Goal: Navigation & Orientation: Find specific page/section

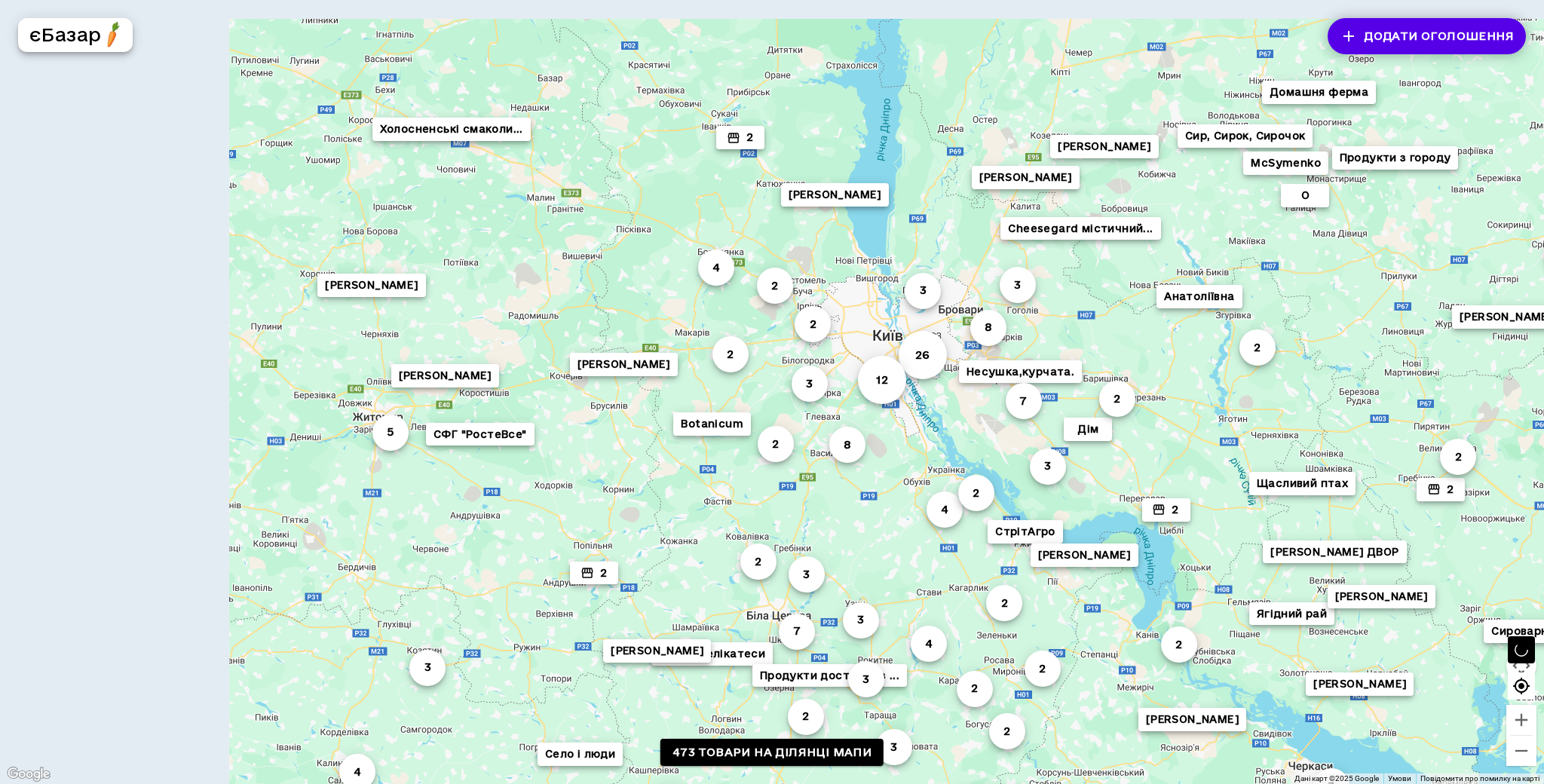
drag, startPoint x: 510, startPoint y: 169, endPoint x: 806, endPoint y: 237, distance: 303.7
click at [806, 237] on div "8 3 [PERSON_NAME] 2 СтрітАгро Cheesegard містичний... 7 2 Садок 2 3 2 2 Анатолі…" at bounding box center [772, 392] width 1544 height 784
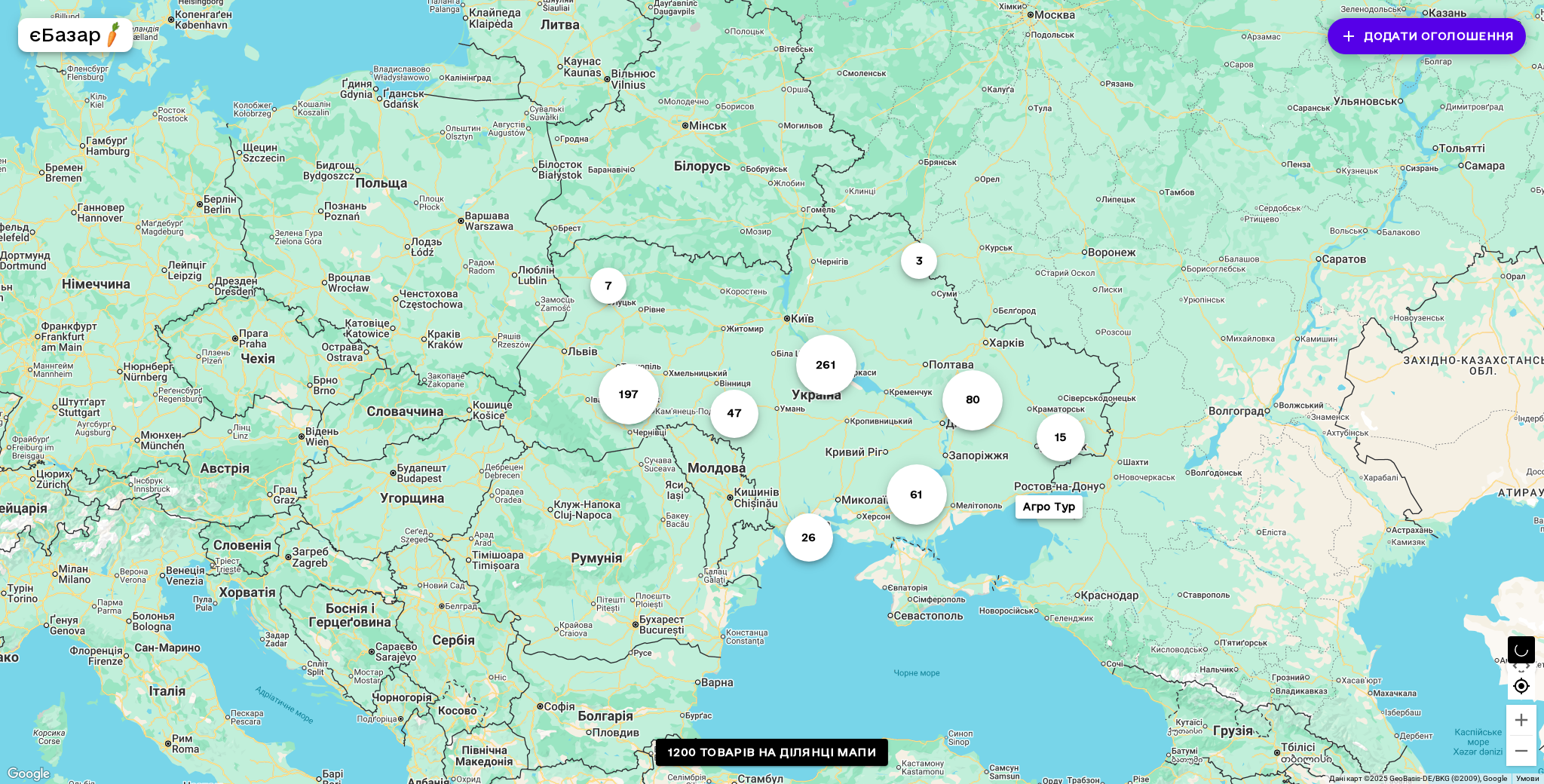
drag, startPoint x: 688, startPoint y: 416, endPoint x: 688, endPoint y: 260, distance: 156.0
click at [688, 260] on div "197 261 80 61 47 26 7 15 3 Агро Тур" at bounding box center [772, 392] width 1544 height 784
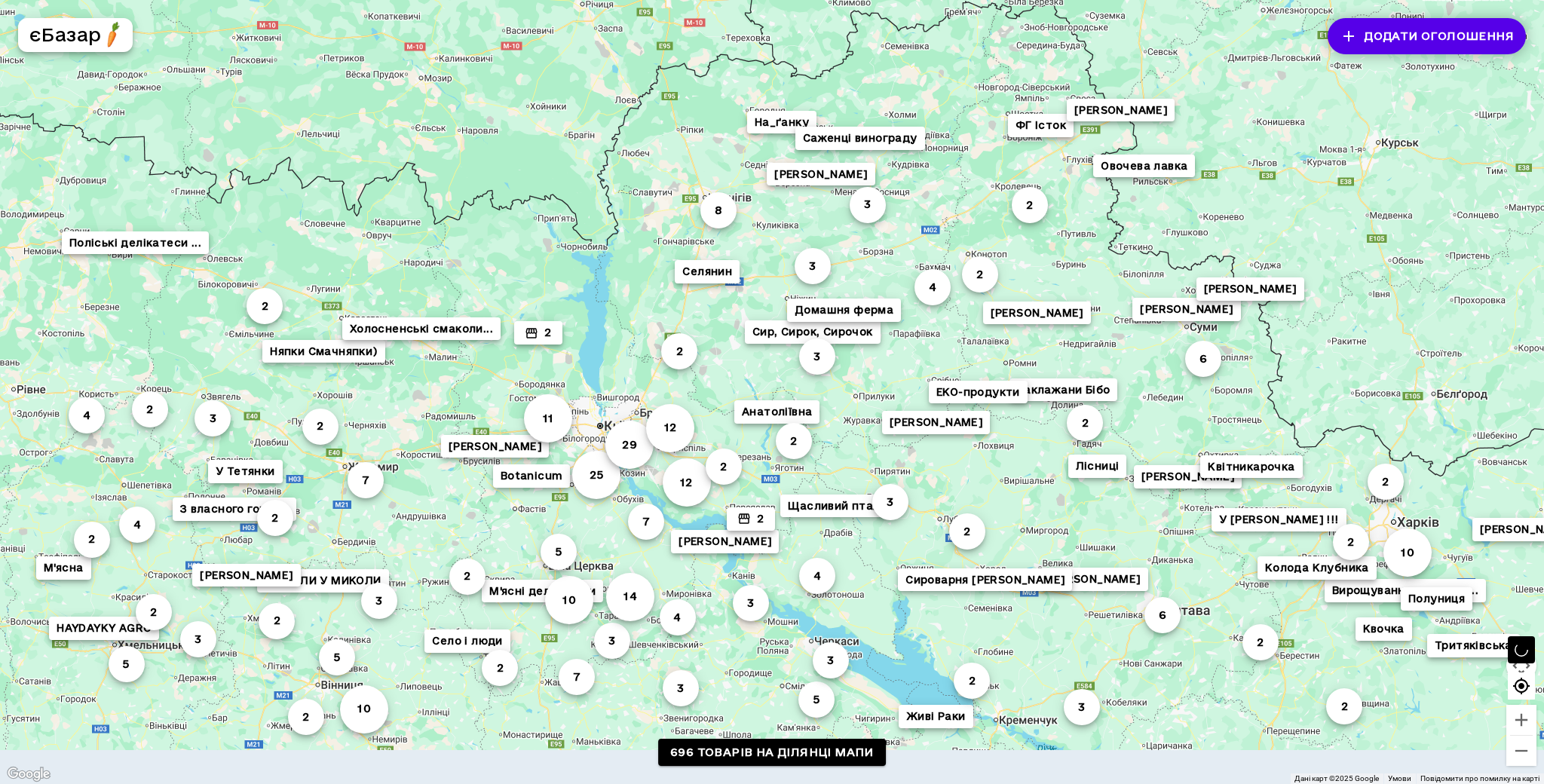
drag, startPoint x: 723, startPoint y: 463, endPoint x: 761, endPoint y: 338, distance: 130.6
click at [761, 338] on div "2 3 [PERSON_NAME], Сирок, Сирочок На_ґанку Щасливий птах 2 Домашня ферма [PERSO…" at bounding box center [772, 392] width 1544 height 784
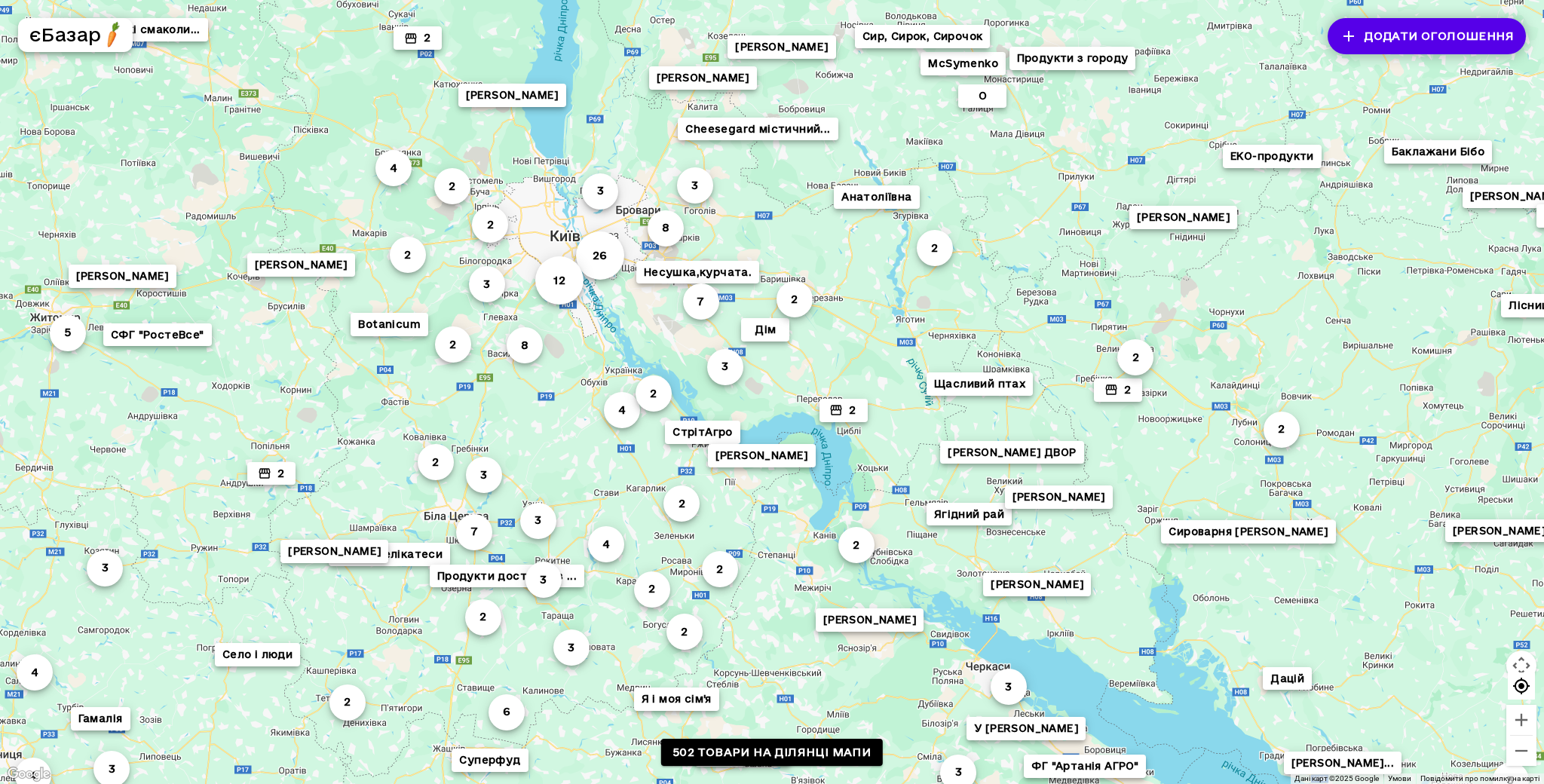
drag, startPoint x: 482, startPoint y: 333, endPoint x: 809, endPoint y: 302, distance: 328.5
click at [809, 302] on div "[PERSON_NAME] 2 СтрітАгро 2 3 Cheesegard містичний... [PERSON_NAME] 7 [PERSON_N…" at bounding box center [772, 392] width 1544 height 784
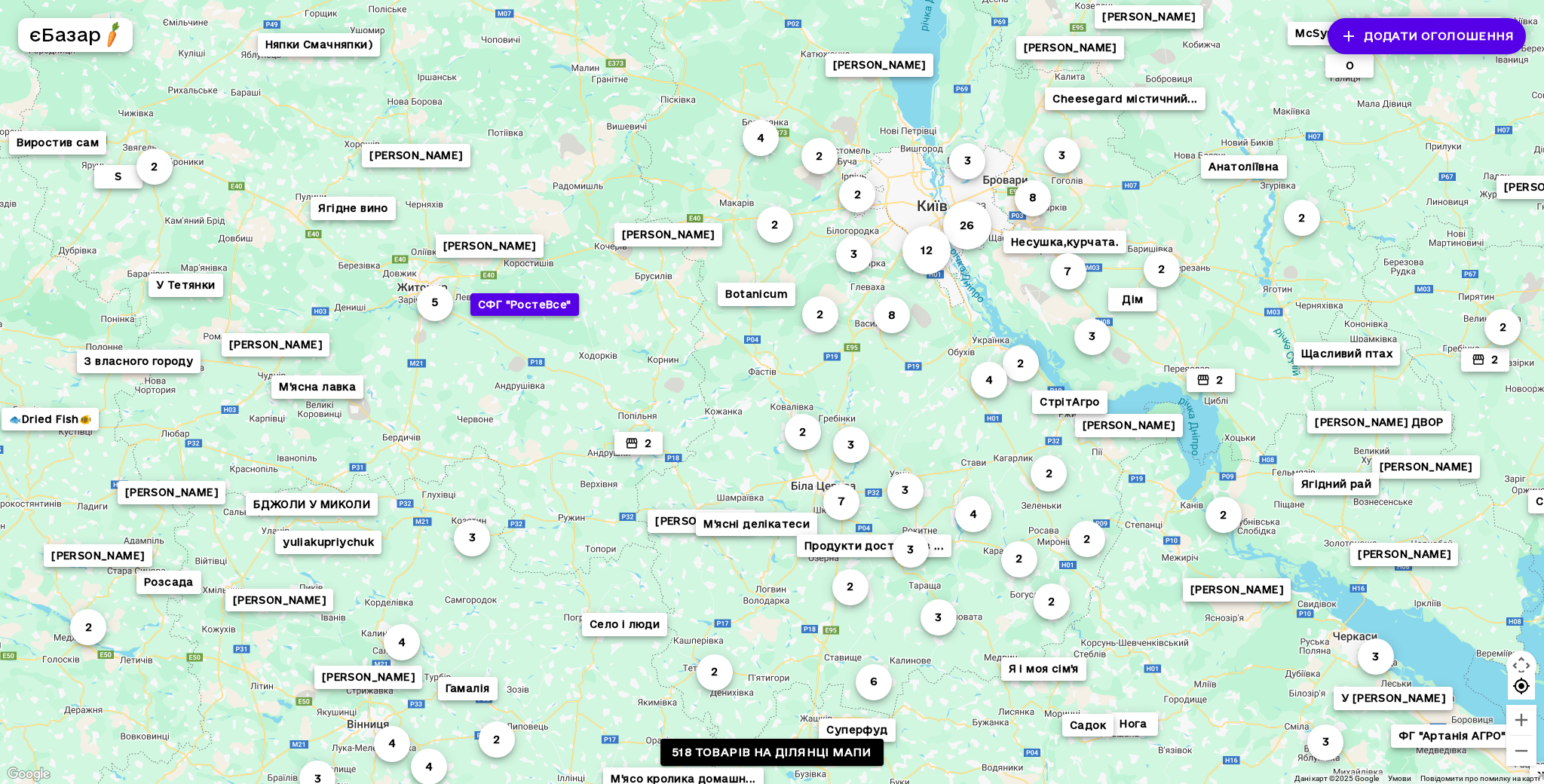
click at [528, 308] on button "СФГ "РостеВсе"" at bounding box center [525, 304] width 109 height 23
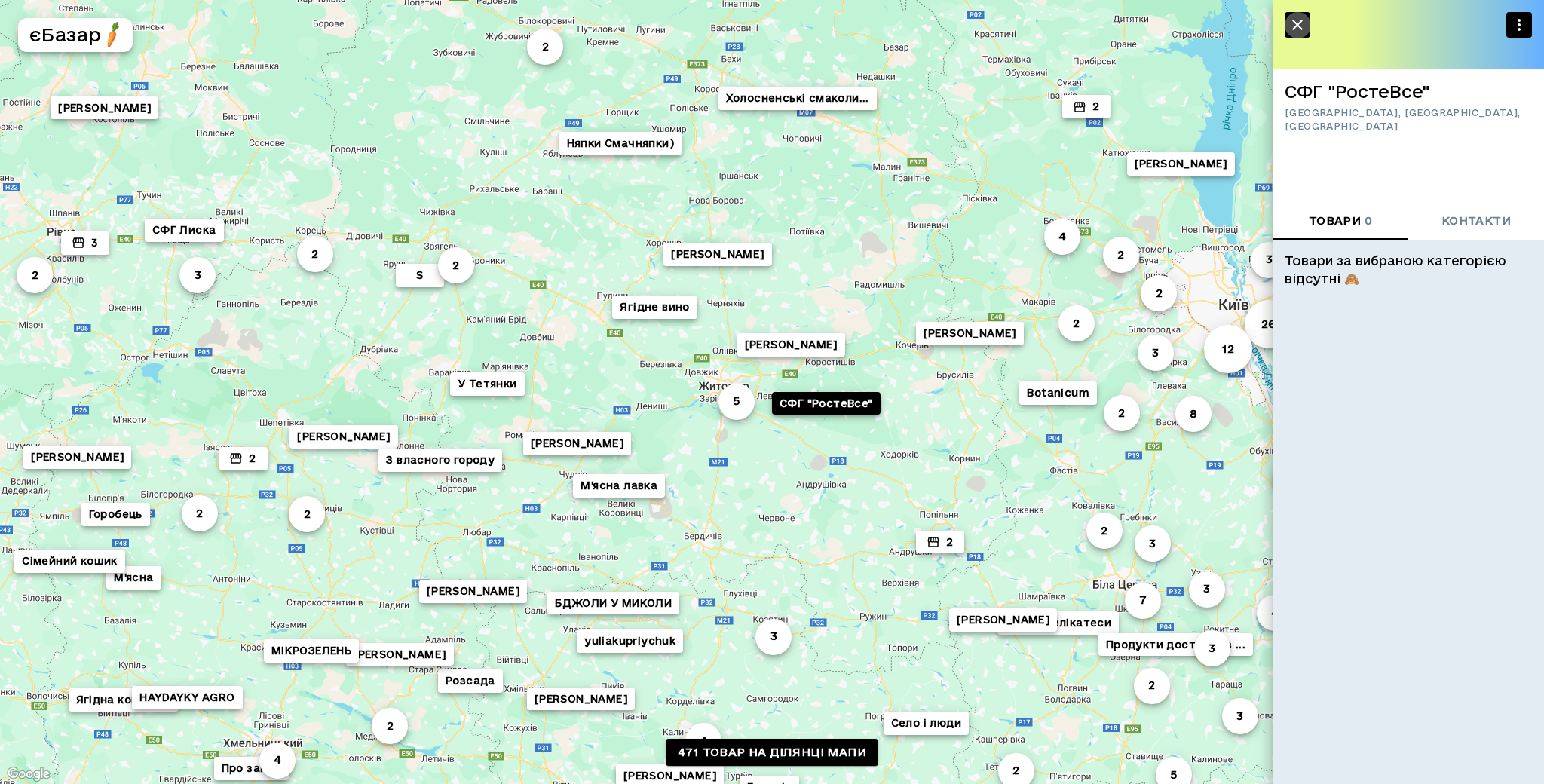
click at [1297, 26] on icon "button" at bounding box center [1297, 25] width 18 height 18
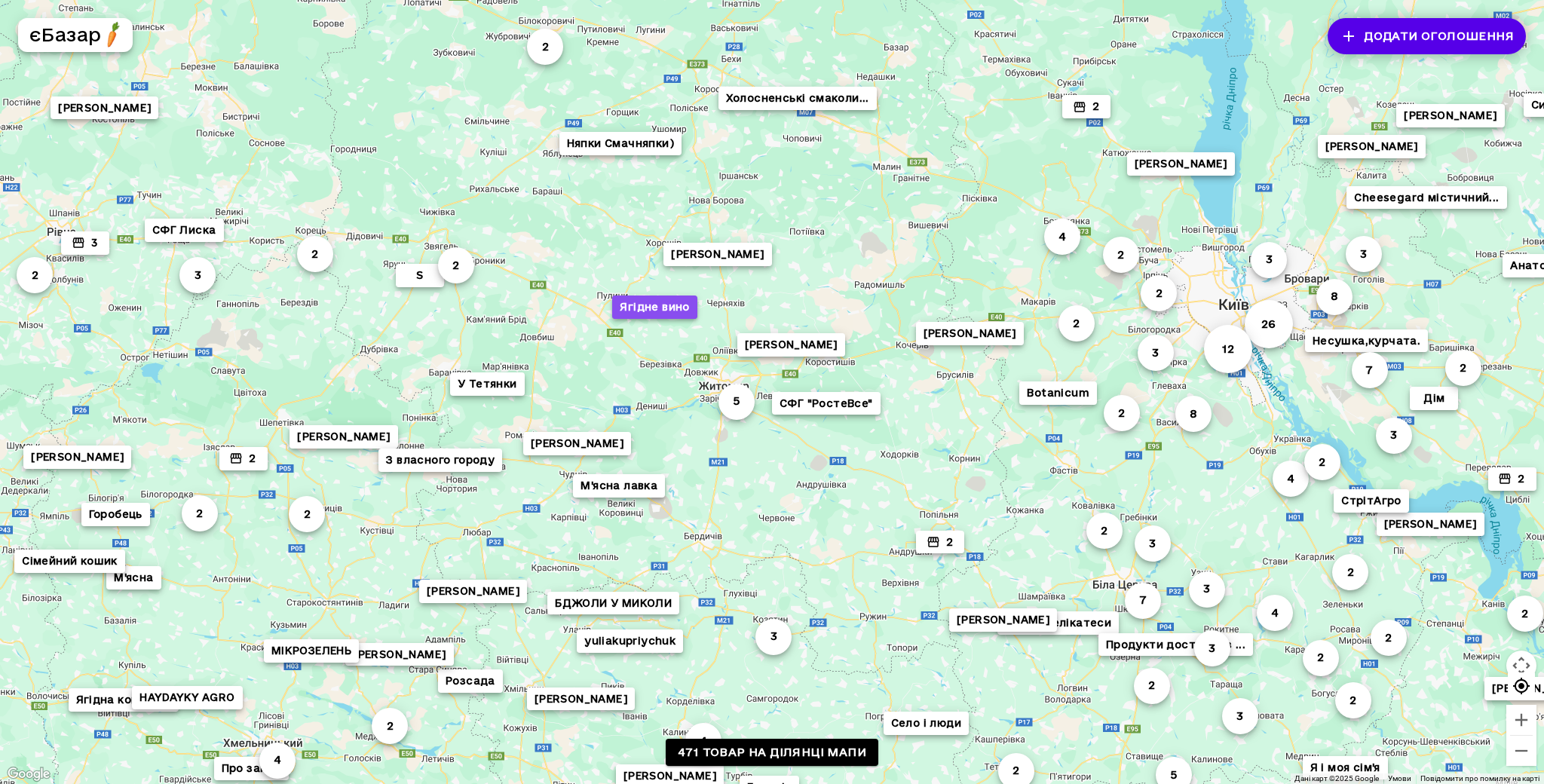
click at [691, 304] on button "Ягідне вино" at bounding box center [654, 307] width 85 height 23
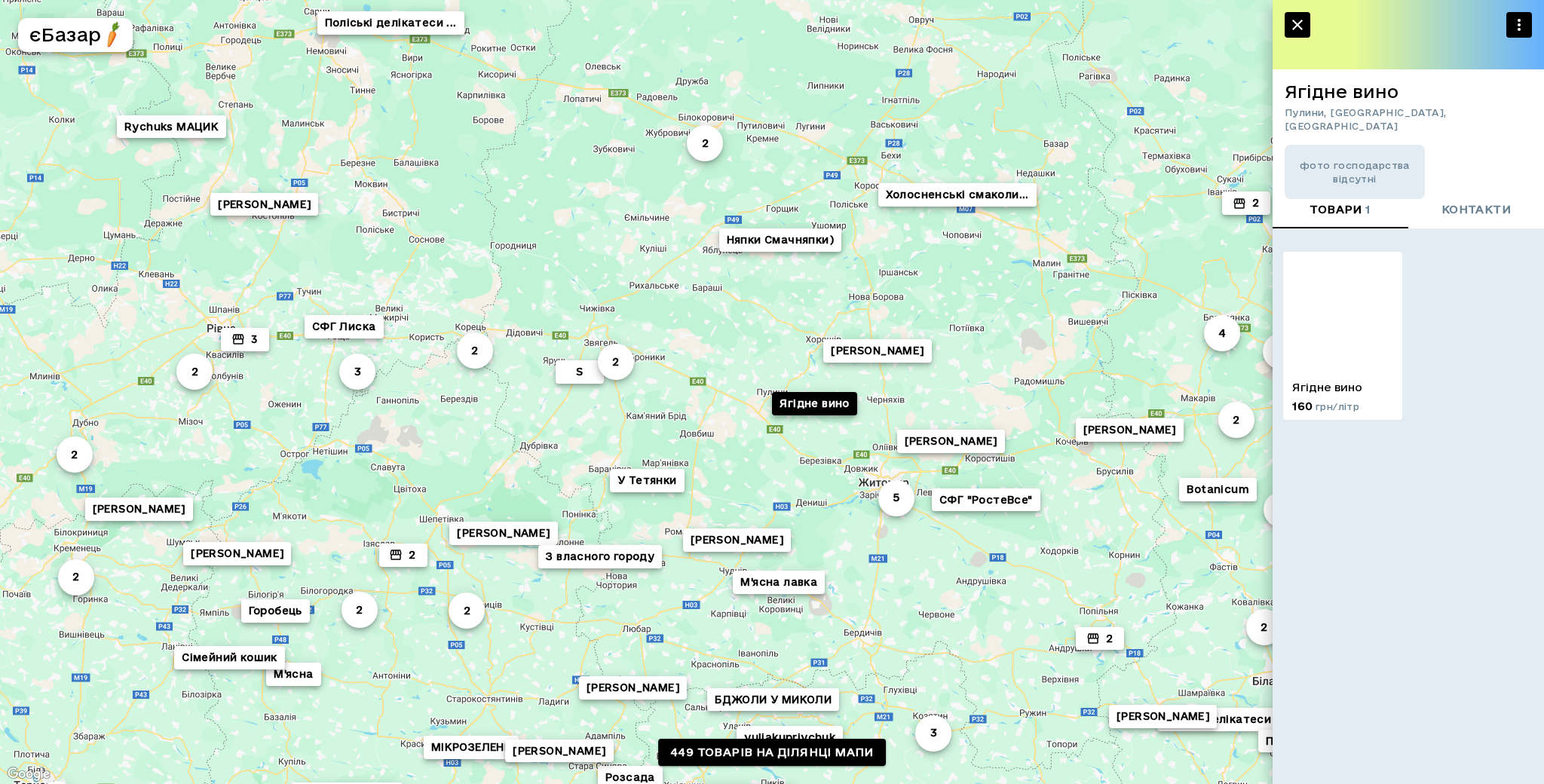
click at [1348, 305] on img at bounding box center [1342, 311] width 119 height 119
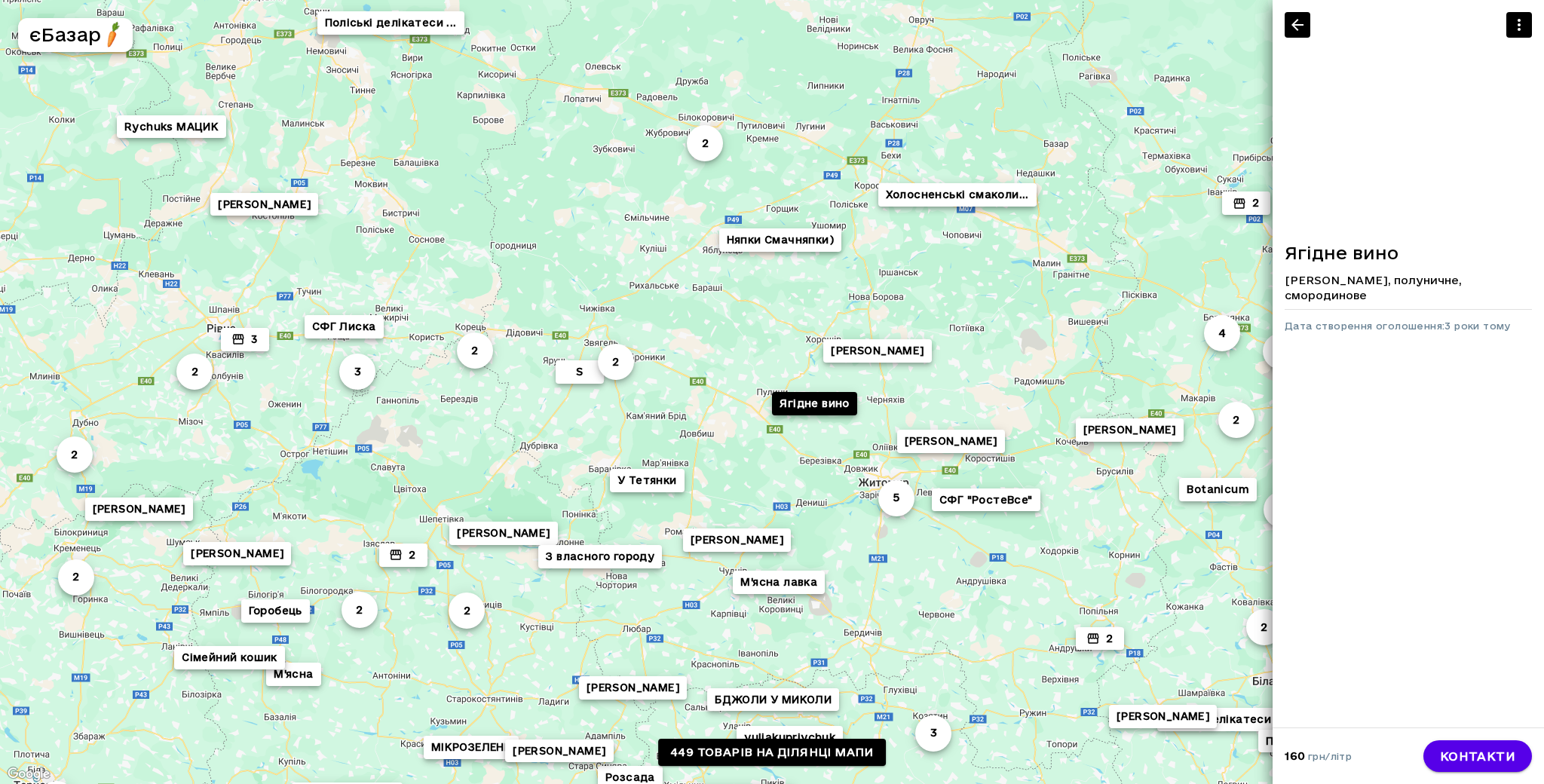
click at [1296, 27] on icon "button" at bounding box center [1297, 25] width 12 height 12
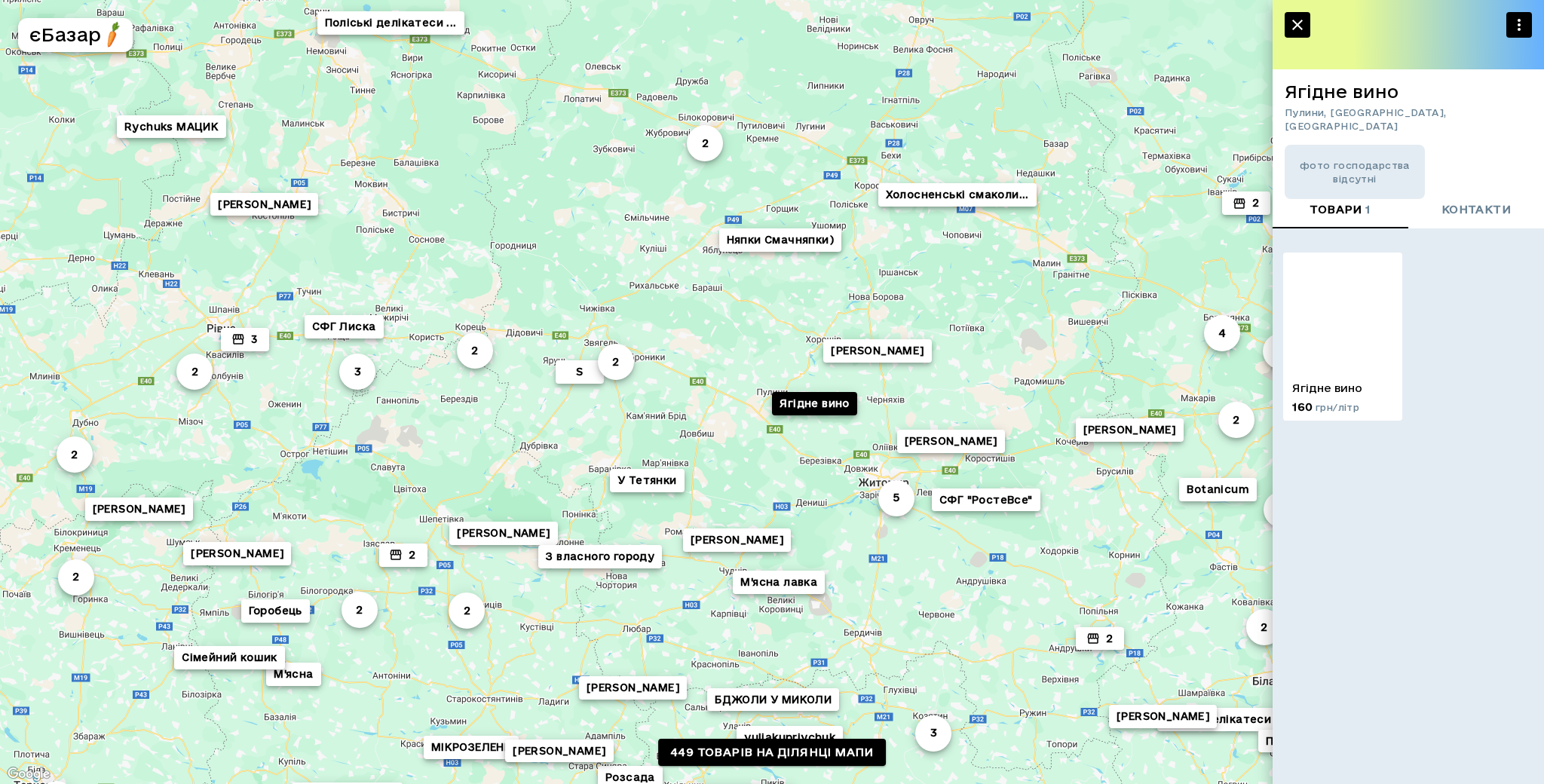
click at [1296, 27] on icon "button" at bounding box center [1297, 25] width 18 height 18
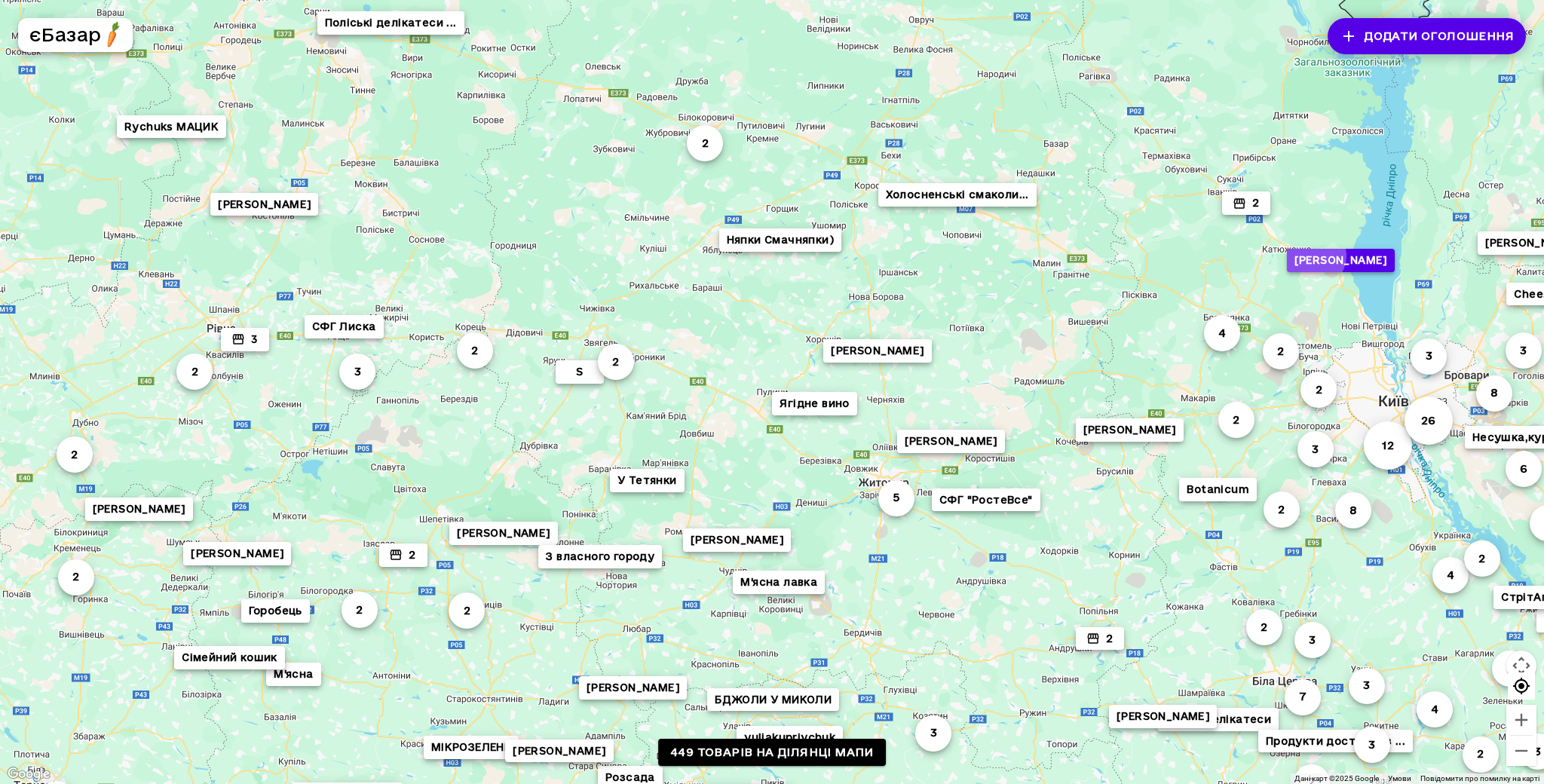
click at [1314, 255] on button "[PERSON_NAME]" at bounding box center [1340, 259] width 108 height 23
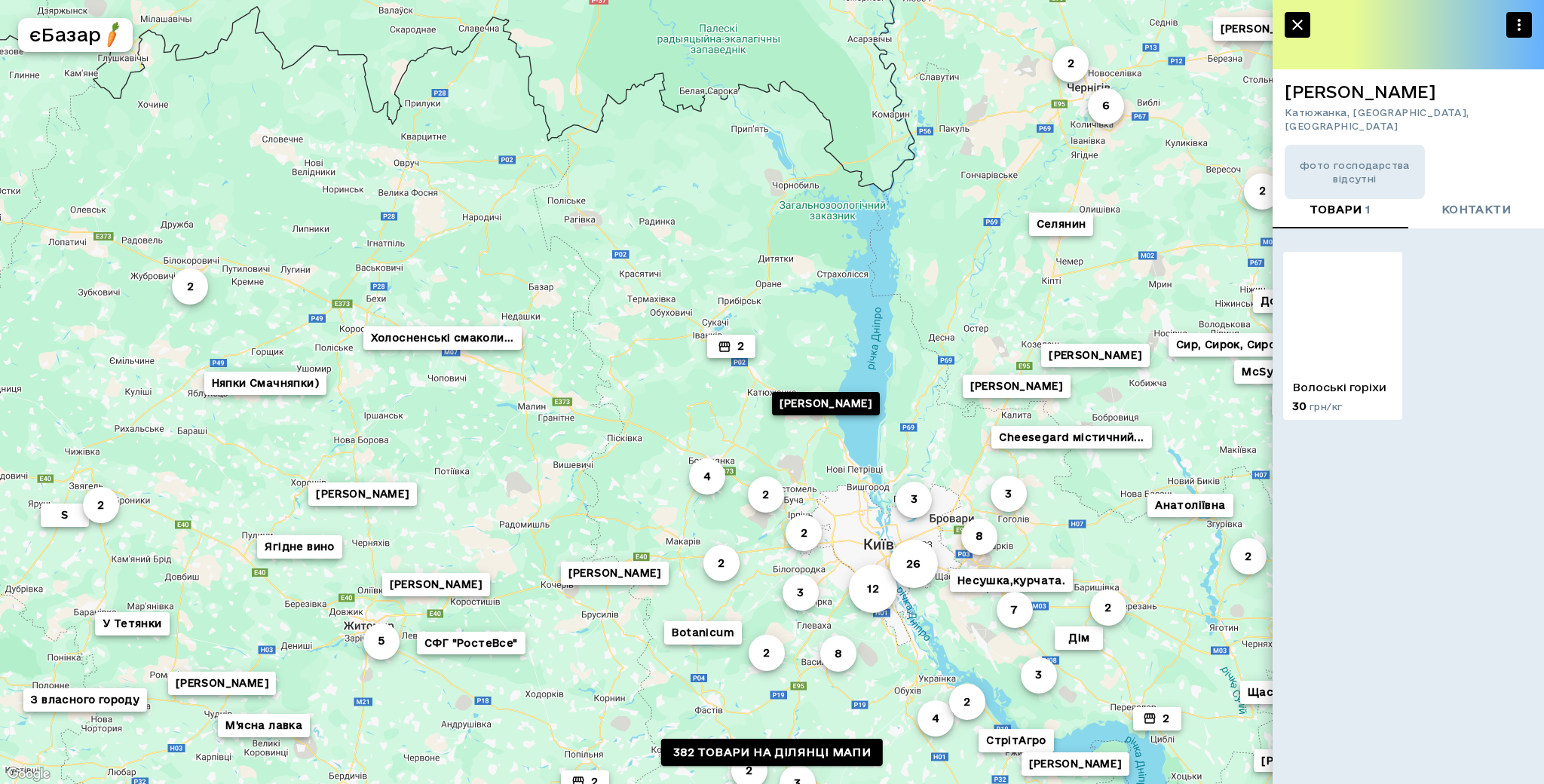
click at [1346, 384] on p "Волоські горіхи" at bounding box center [1343, 387] width 101 height 15
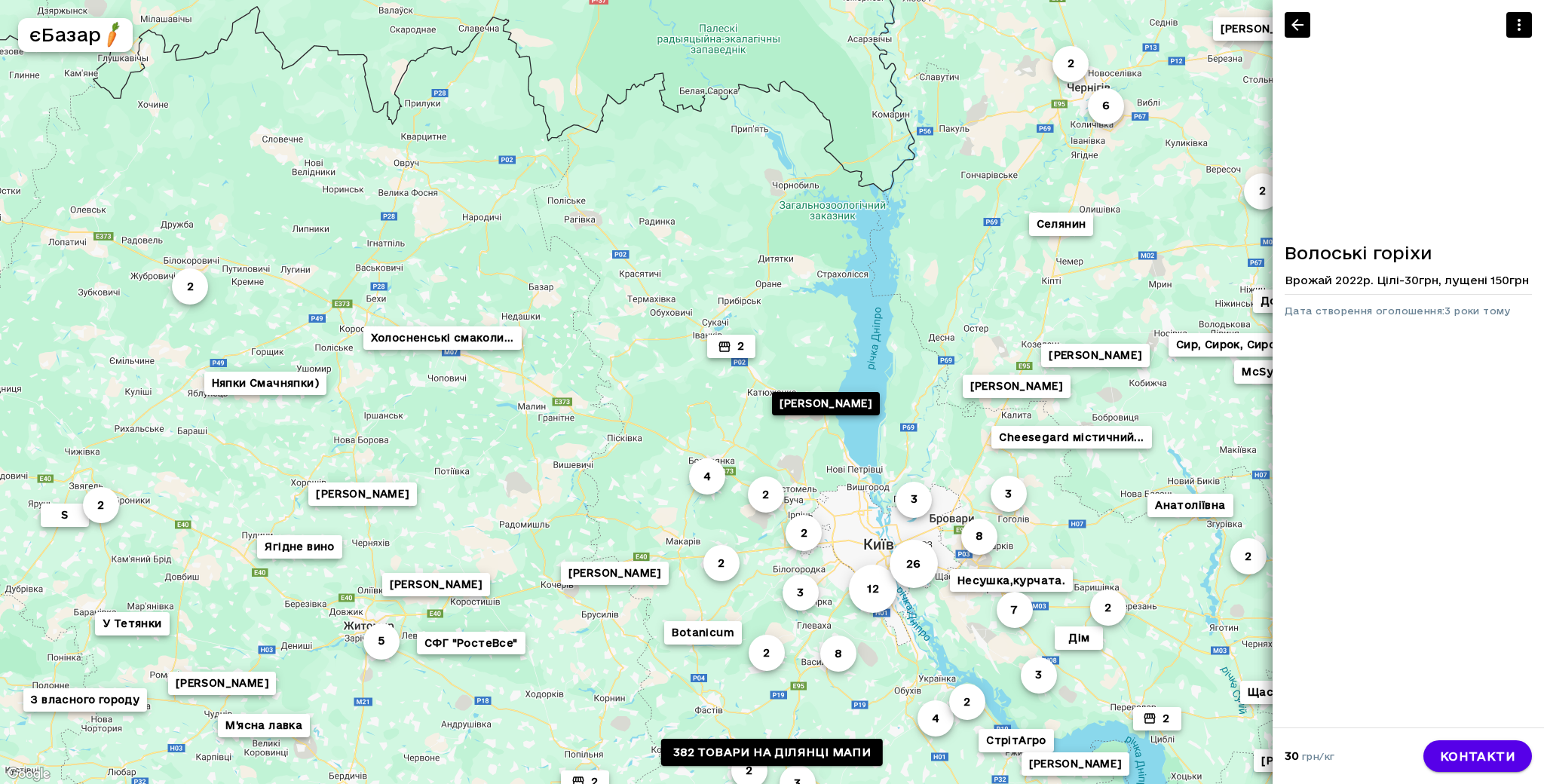
click at [1296, 22] on icon "button" at bounding box center [1297, 25] width 18 height 18
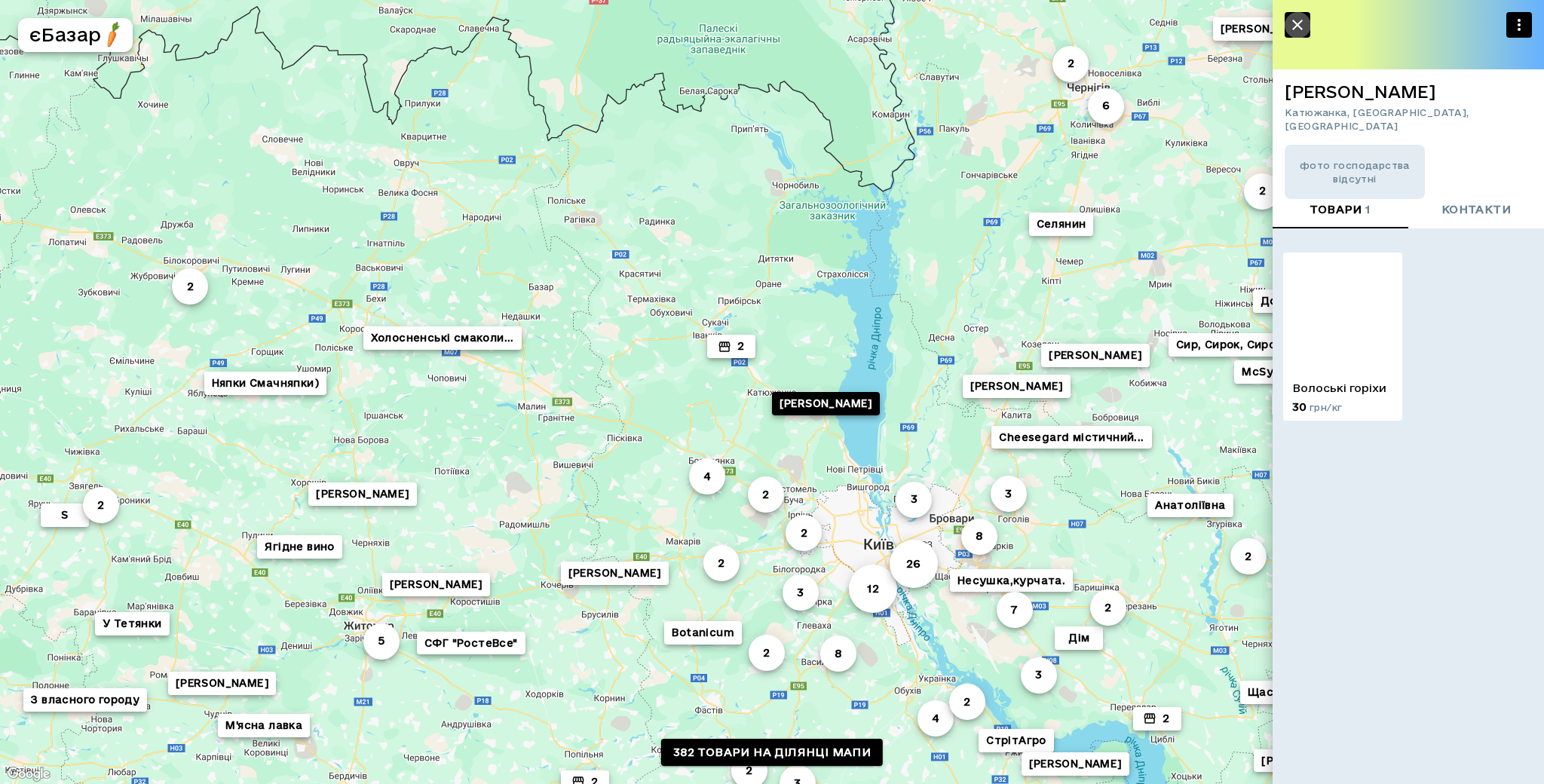
click at [1296, 22] on icon "button" at bounding box center [1297, 25] width 18 height 18
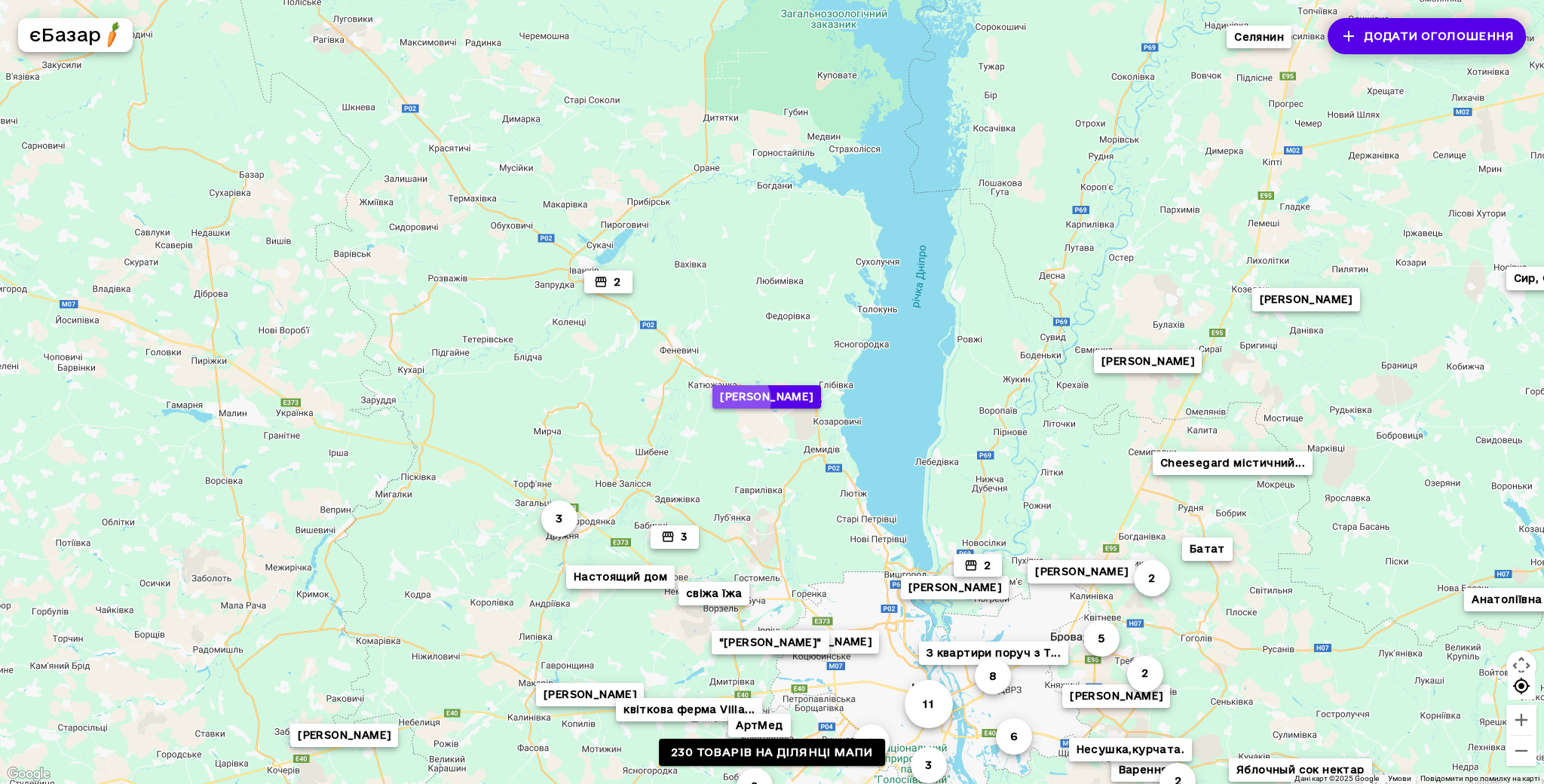
click at [739, 400] on button "[PERSON_NAME]" at bounding box center [766, 396] width 108 height 23
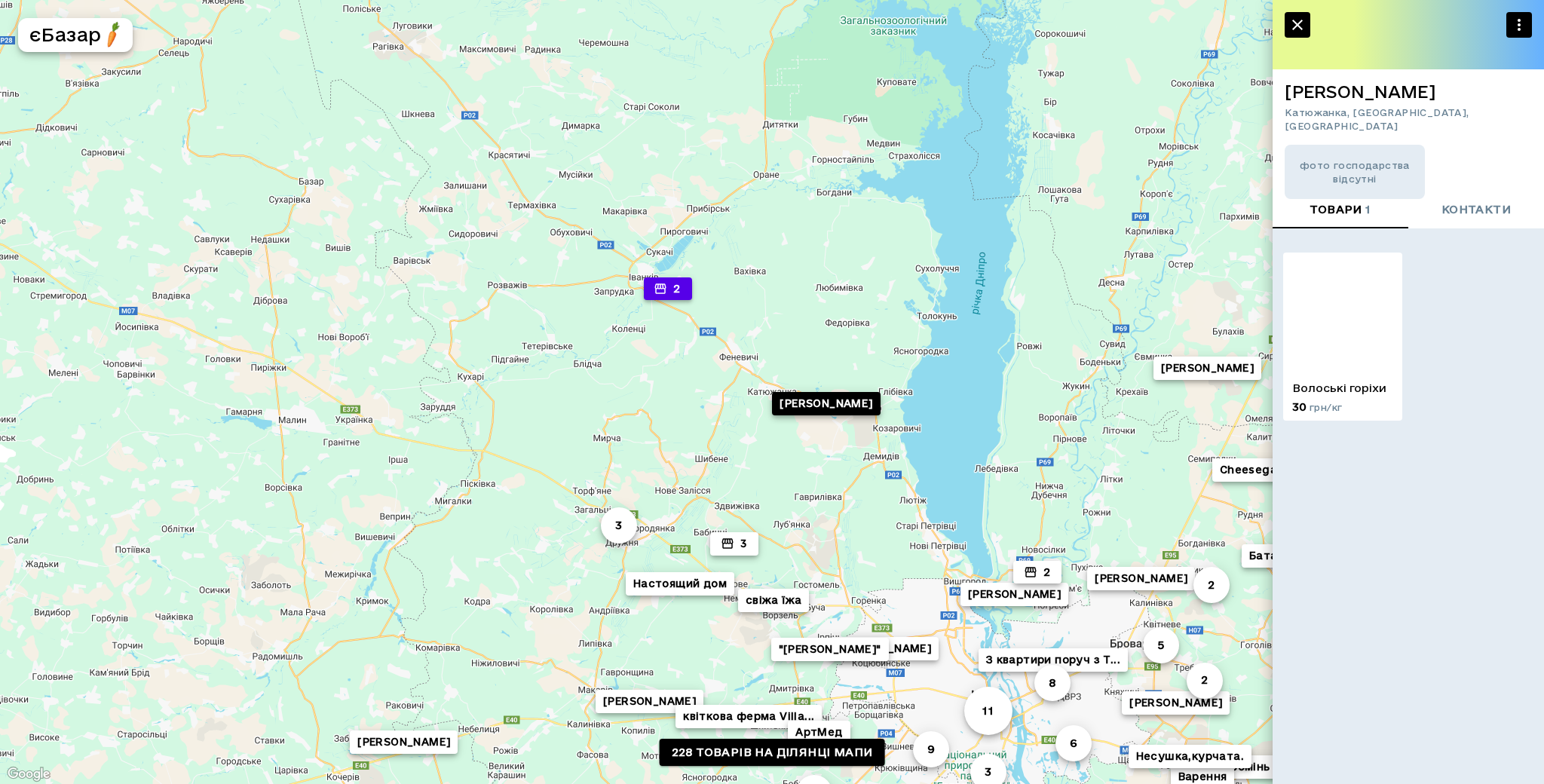
click at [669, 291] on button "2" at bounding box center [668, 288] width 48 height 23
click at [746, 272] on li "[PERSON_NAME]" at bounding box center [780, 275] width 165 height 27
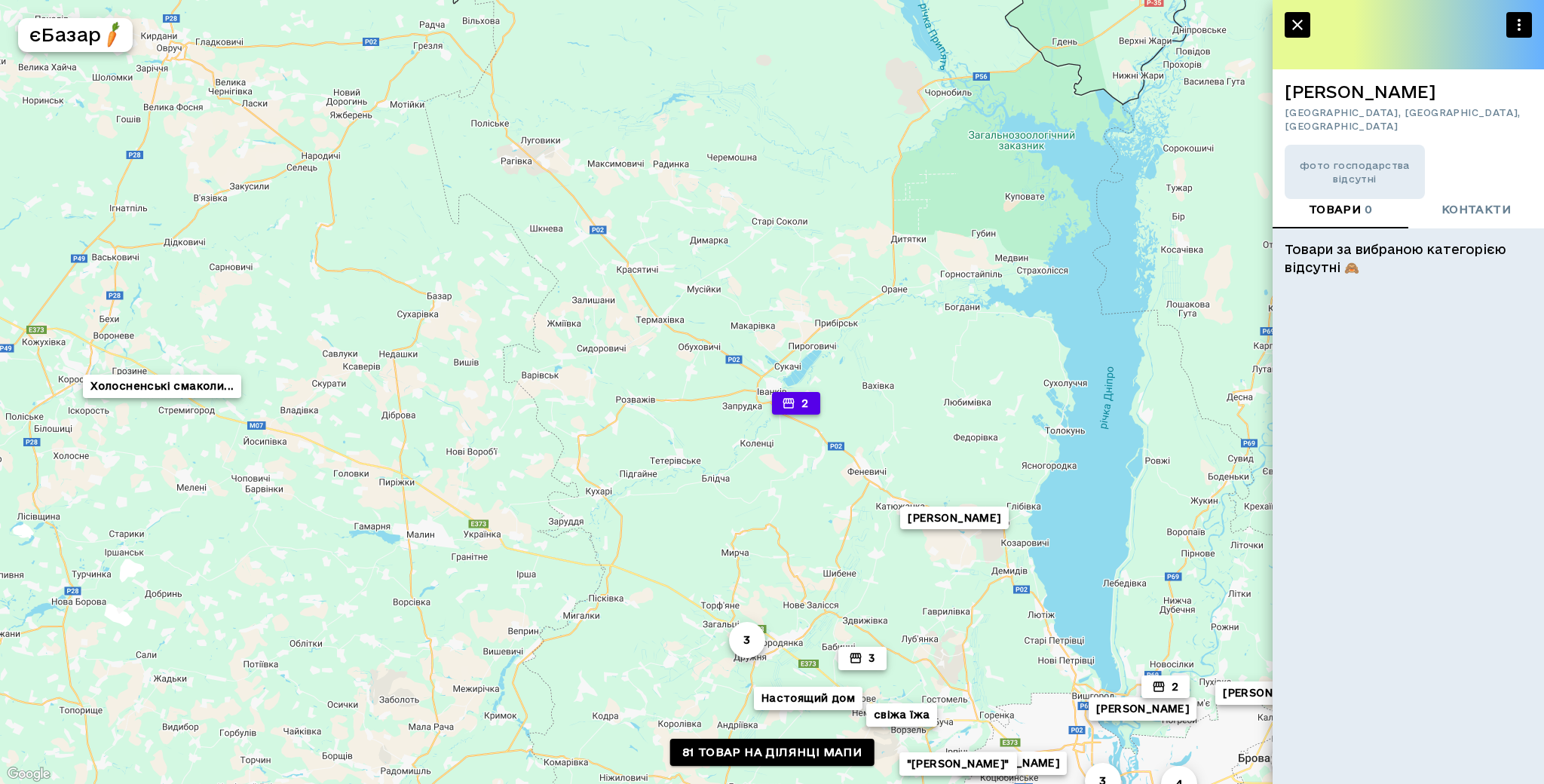
click at [807, 402] on button "2" at bounding box center [796, 403] width 48 height 23
click at [896, 422] on li "Домашні копченості" at bounding box center [908, 417] width 165 height 27
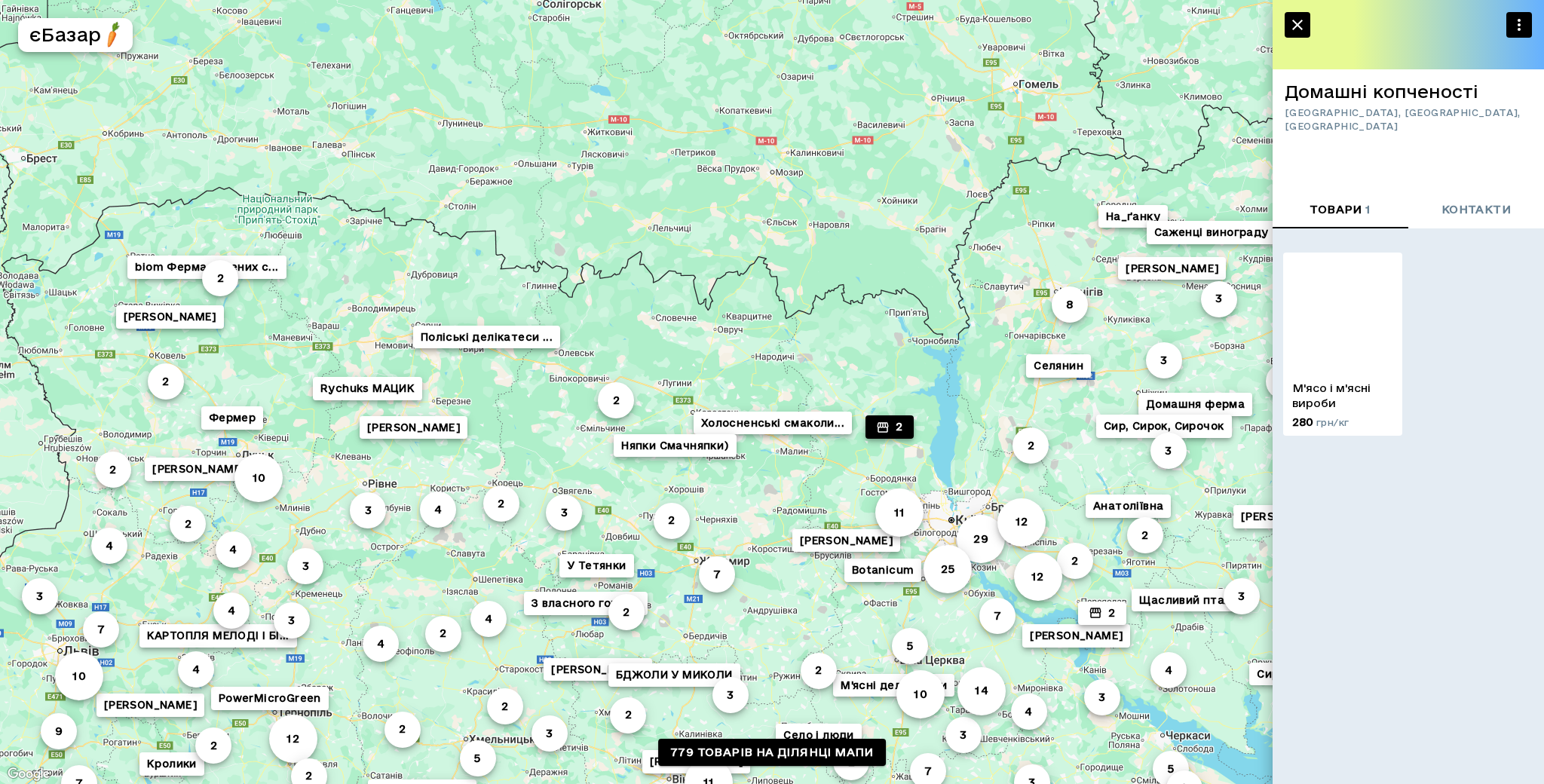
drag, startPoint x: 914, startPoint y: 360, endPoint x: 924, endPoint y: 282, distance: 78.6
click at [917, 314] on div "М'ясні делікатеси 2 2 Botanicum 11 5 10 7 2 2 5 [PERSON_NAME] 2 Анатоліївна 2 Б…" at bounding box center [772, 392] width 1544 height 784
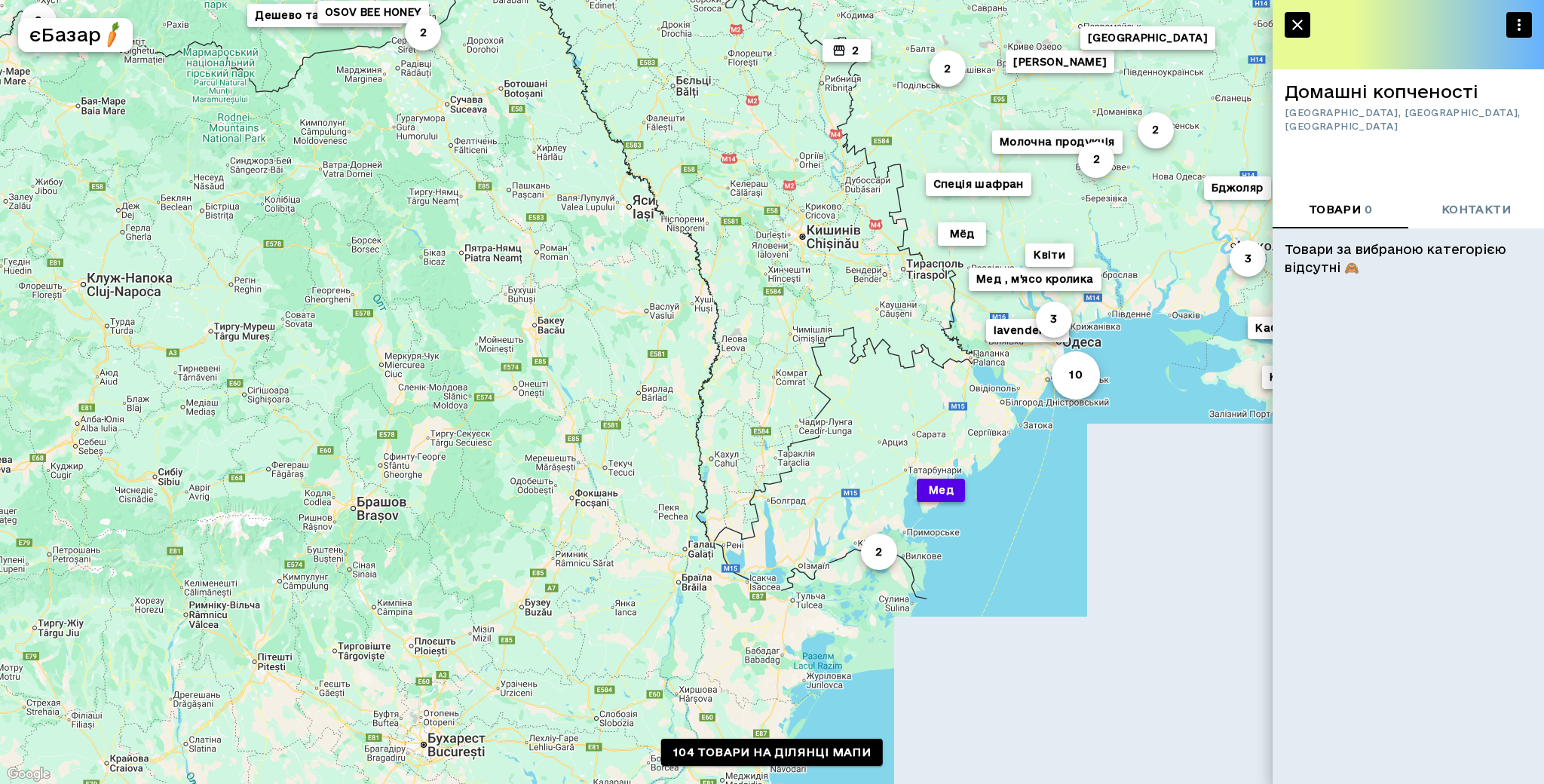
click at [941, 492] on button "Мед" at bounding box center [941, 489] width 48 height 23
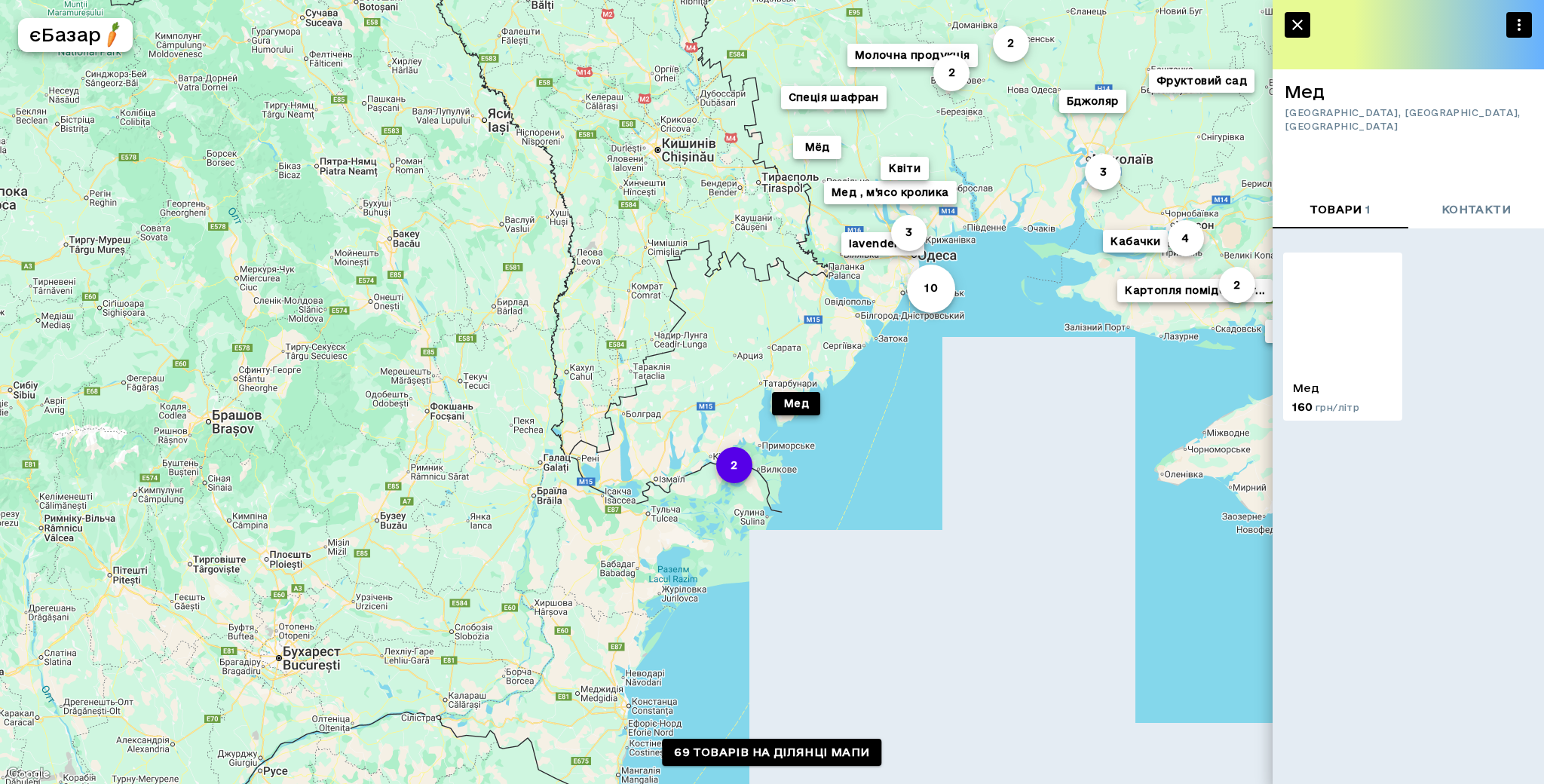
click at [732, 469] on button "2" at bounding box center [734, 465] width 36 height 36
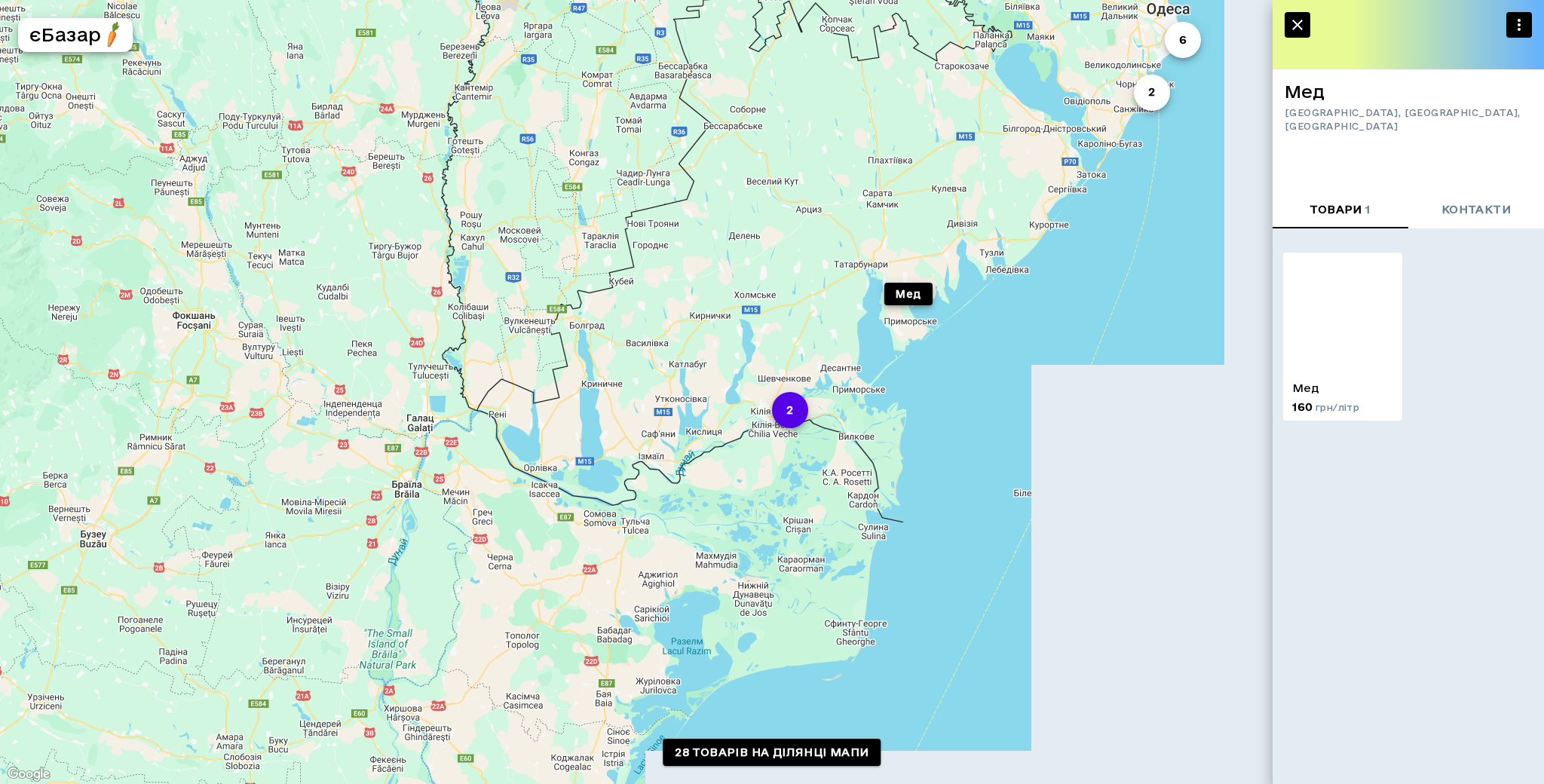
click at [784, 418] on button "2" at bounding box center [789, 410] width 36 height 36
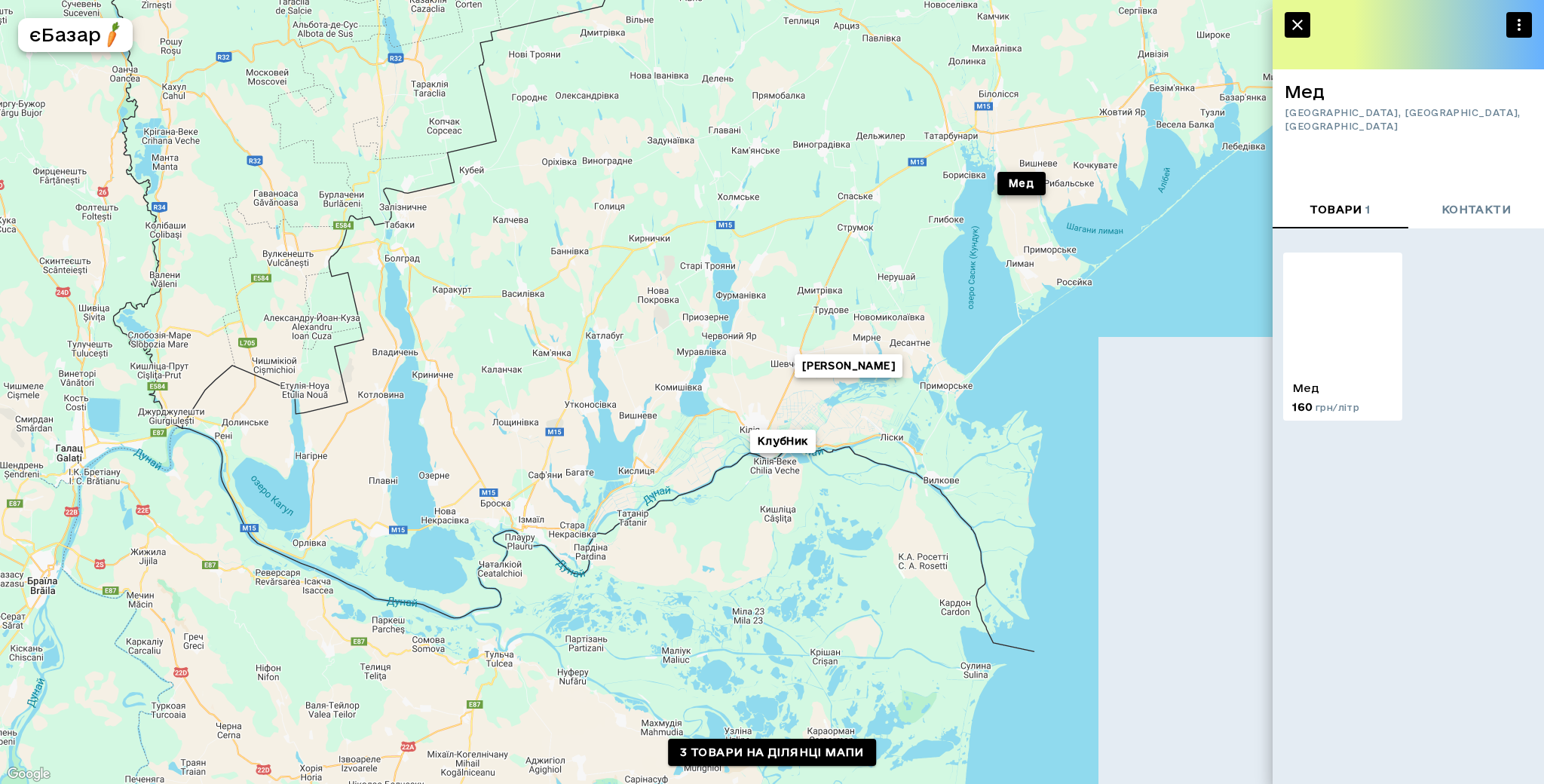
click at [818, 378] on div "Мед [PERSON_NAME]" at bounding box center [772, 392] width 1544 height 784
click at [825, 363] on button "[PERSON_NAME]" at bounding box center [848, 366] width 108 height 23
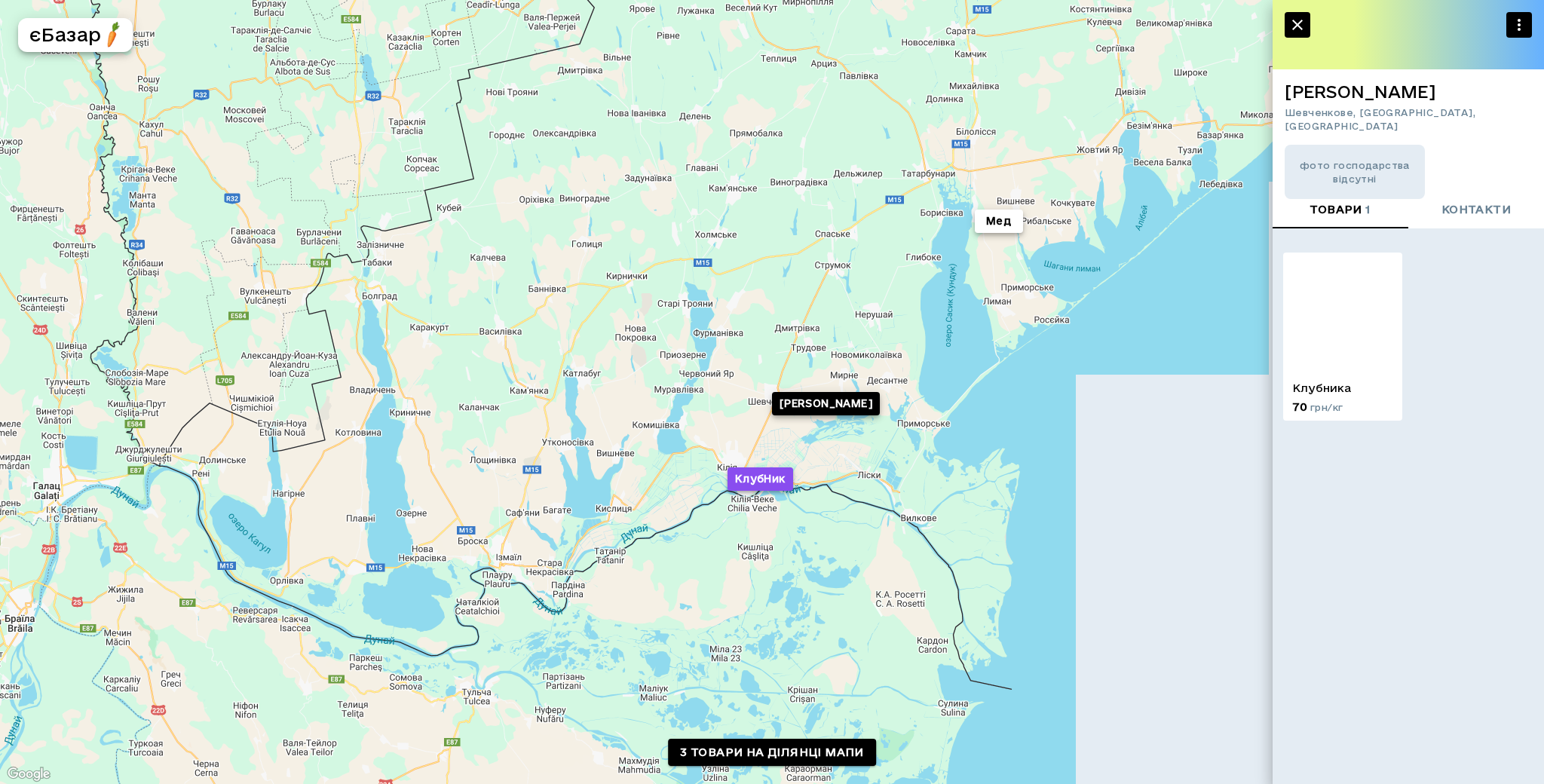
click at [768, 478] on button "КлубНик" at bounding box center [760, 478] width 65 height 23
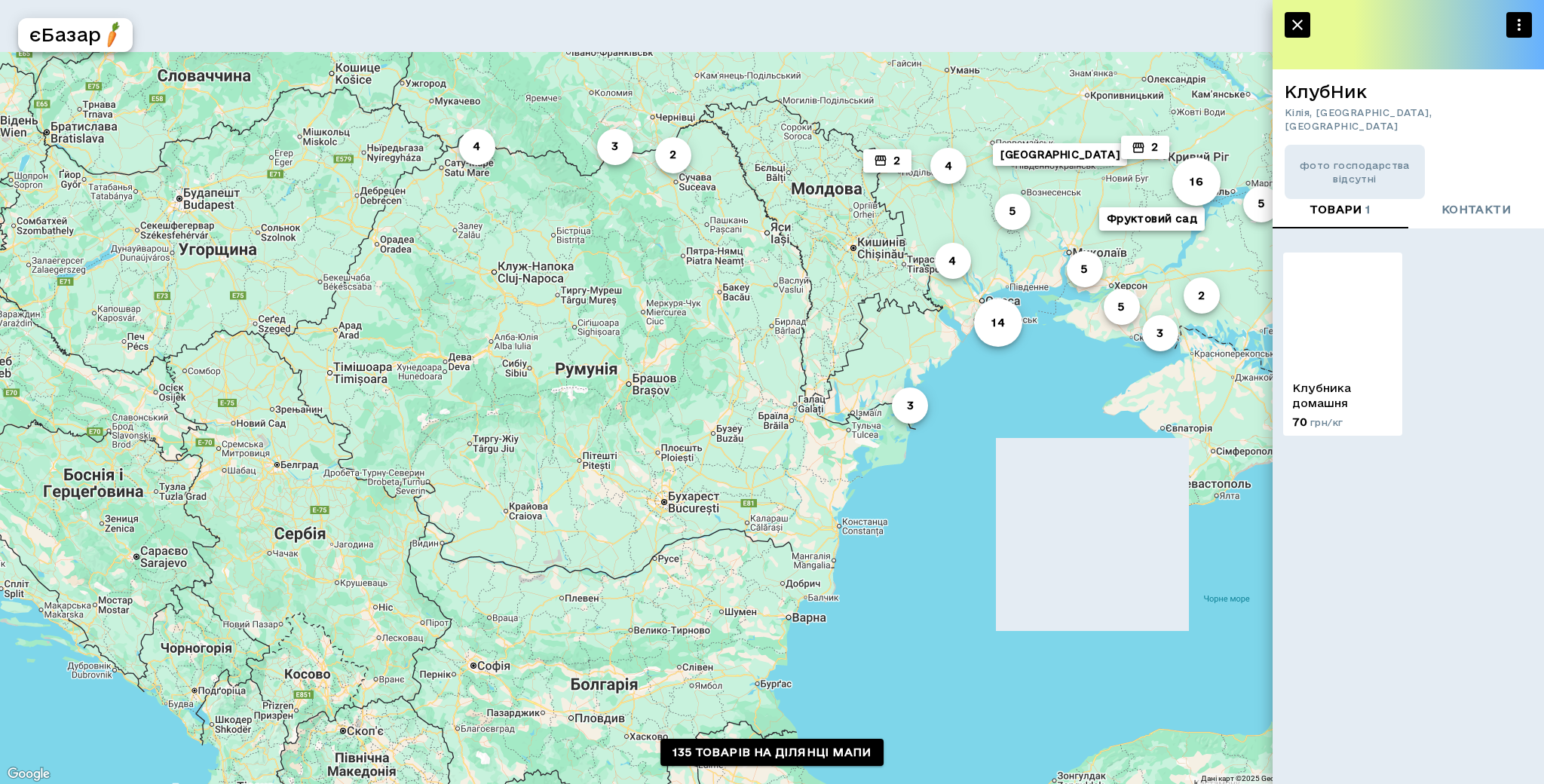
drag, startPoint x: 915, startPoint y: 181, endPoint x: 863, endPoint y: 516, distance: 339.0
click at [863, 516] on div "5 16 8 14 3 3 4 2 5 4 4 3 Фруктовий сад 5 2 2 2 2 5 Агро Тур 3 Бджоляр [PERSON_…" at bounding box center [772, 392] width 1544 height 784
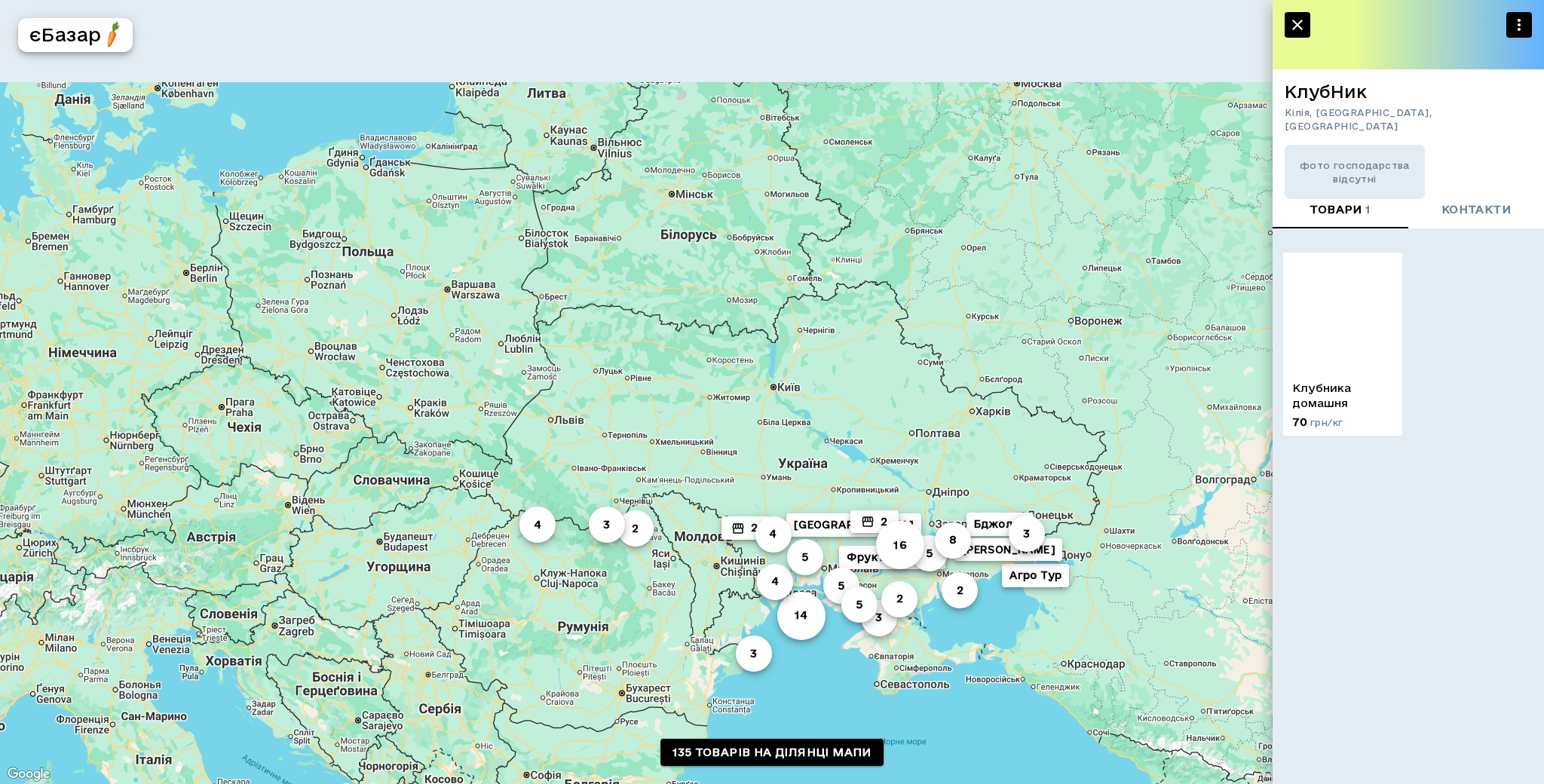
drag, startPoint x: 885, startPoint y: 269, endPoint x: 777, endPoint y: 394, distance: 165.2
click at [777, 394] on div "5 16 8 14 3 3 4 2 5 4 4 3 Фруктовий сад 5 2 2 2 2 5 Агро Тур 3 Бджоляр [PERSON_…" at bounding box center [772, 392] width 1544 height 784
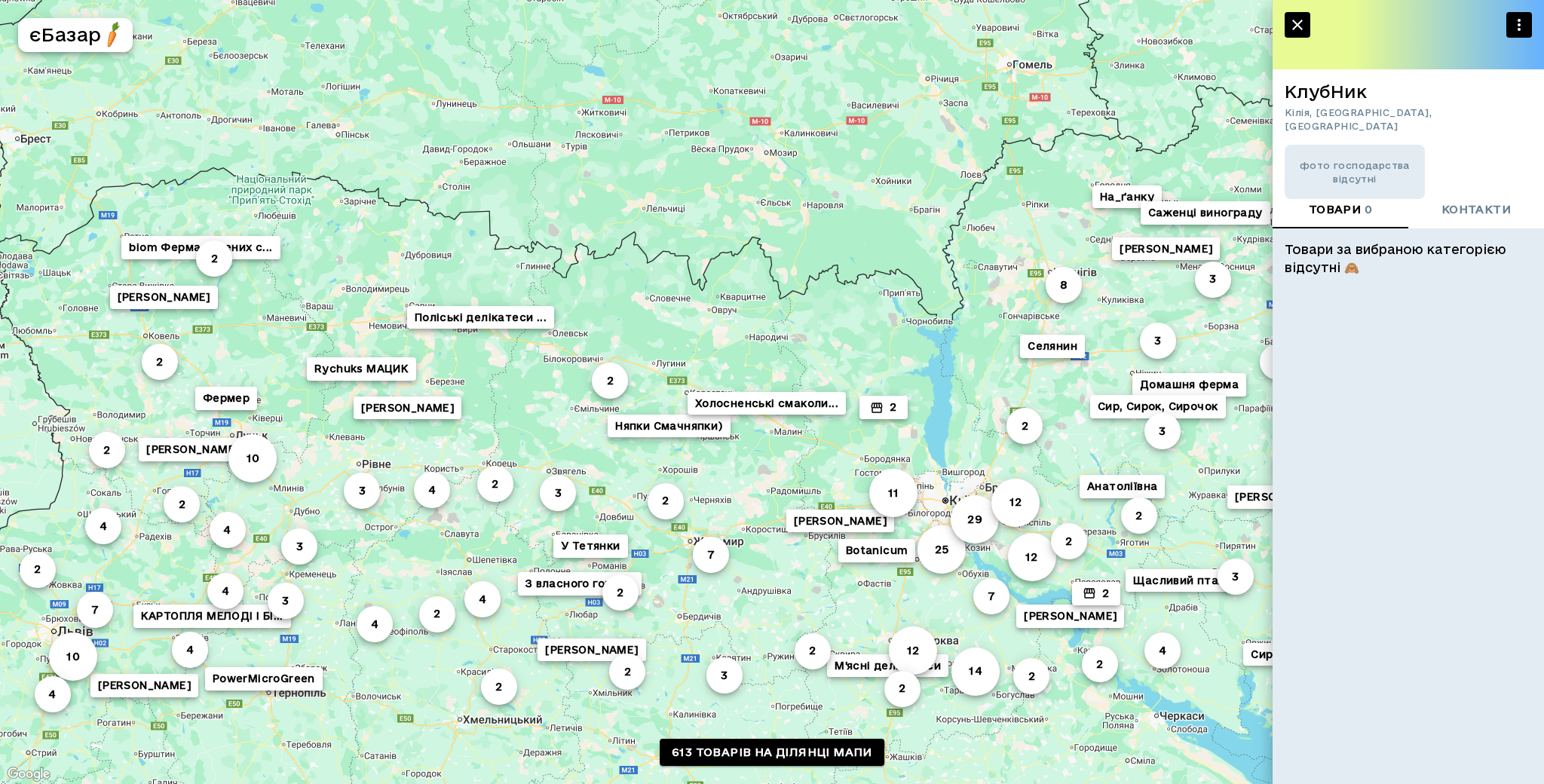
drag, startPoint x: 745, startPoint y: 663, endPoint x: 777, endPoint y: 504, distance: 162.2
click at [777, 504] on div "11 12 2 25 29 14 2 12 Анатоліївна 12 2 2 8 7 Селянин 2 [PERSON_NAME] 2 На_ґанку…" at bounding box center [772, 392] width 1544 height 784
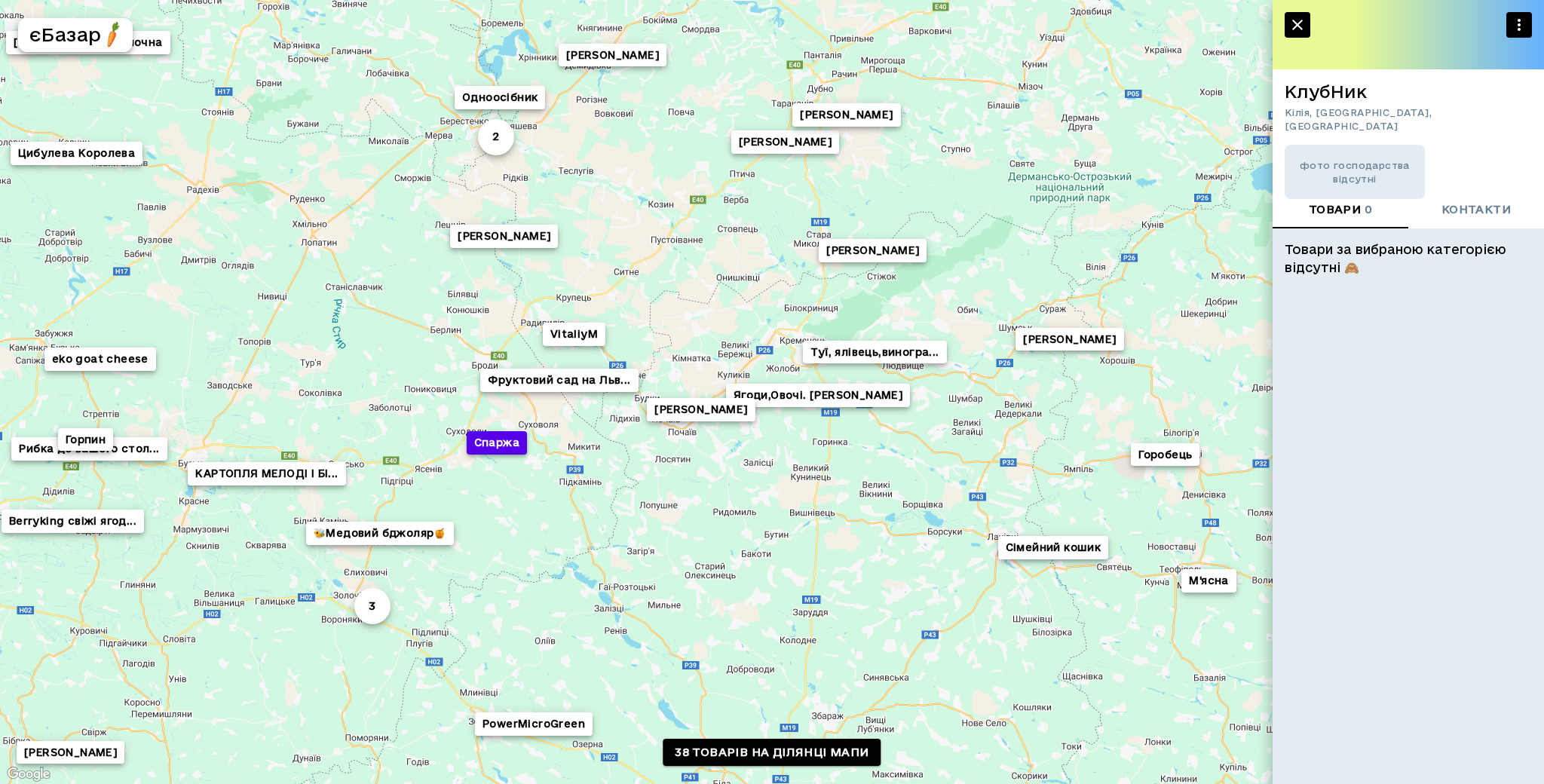
click at [481, 447] on button "Спаржа" at bounding box center [497, 442] width 61 height 23
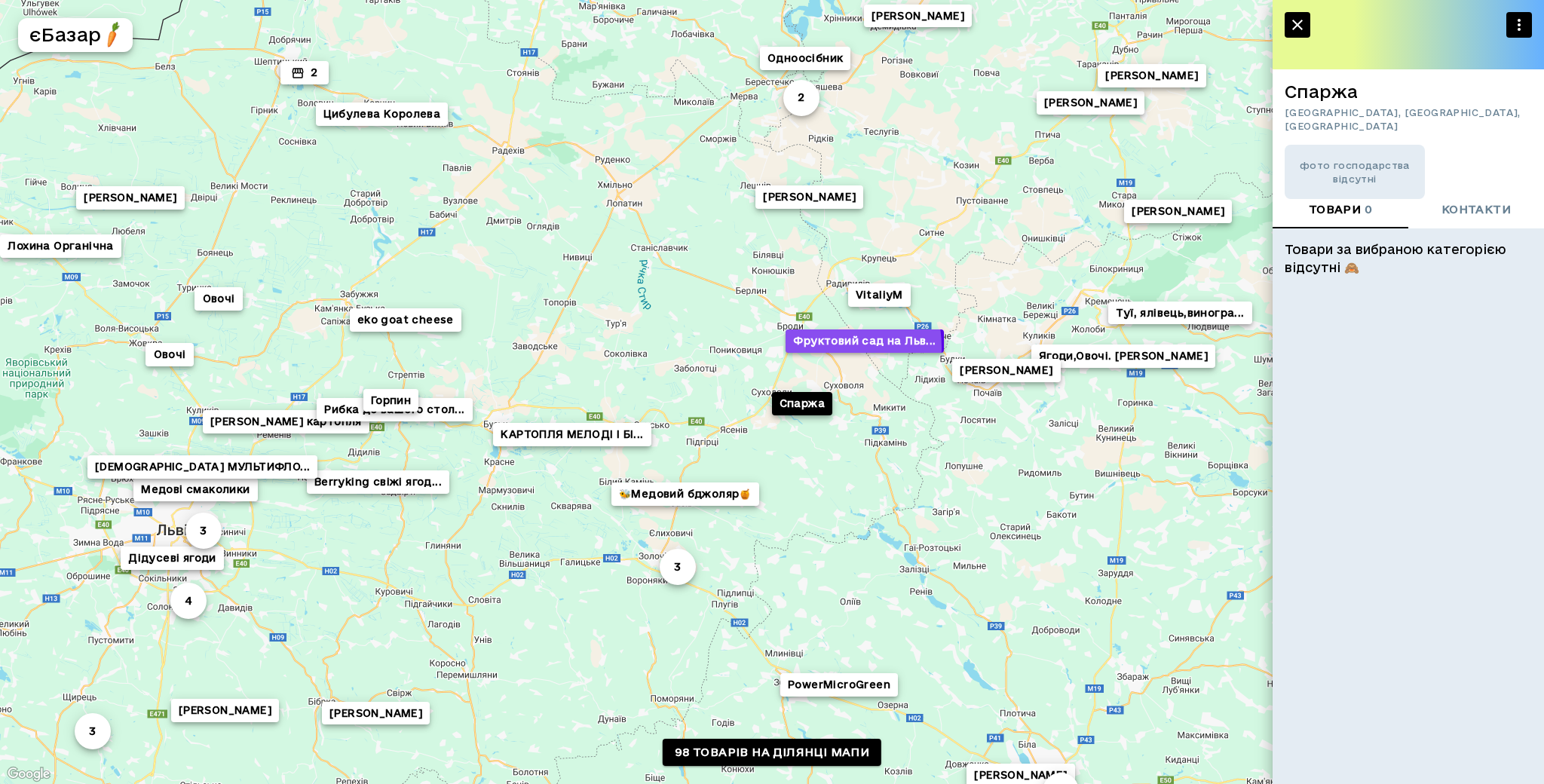
click at [812, 347] on button "Фруктовий сад на Льв..." at bounding box center [863, 340] width 157 height 23
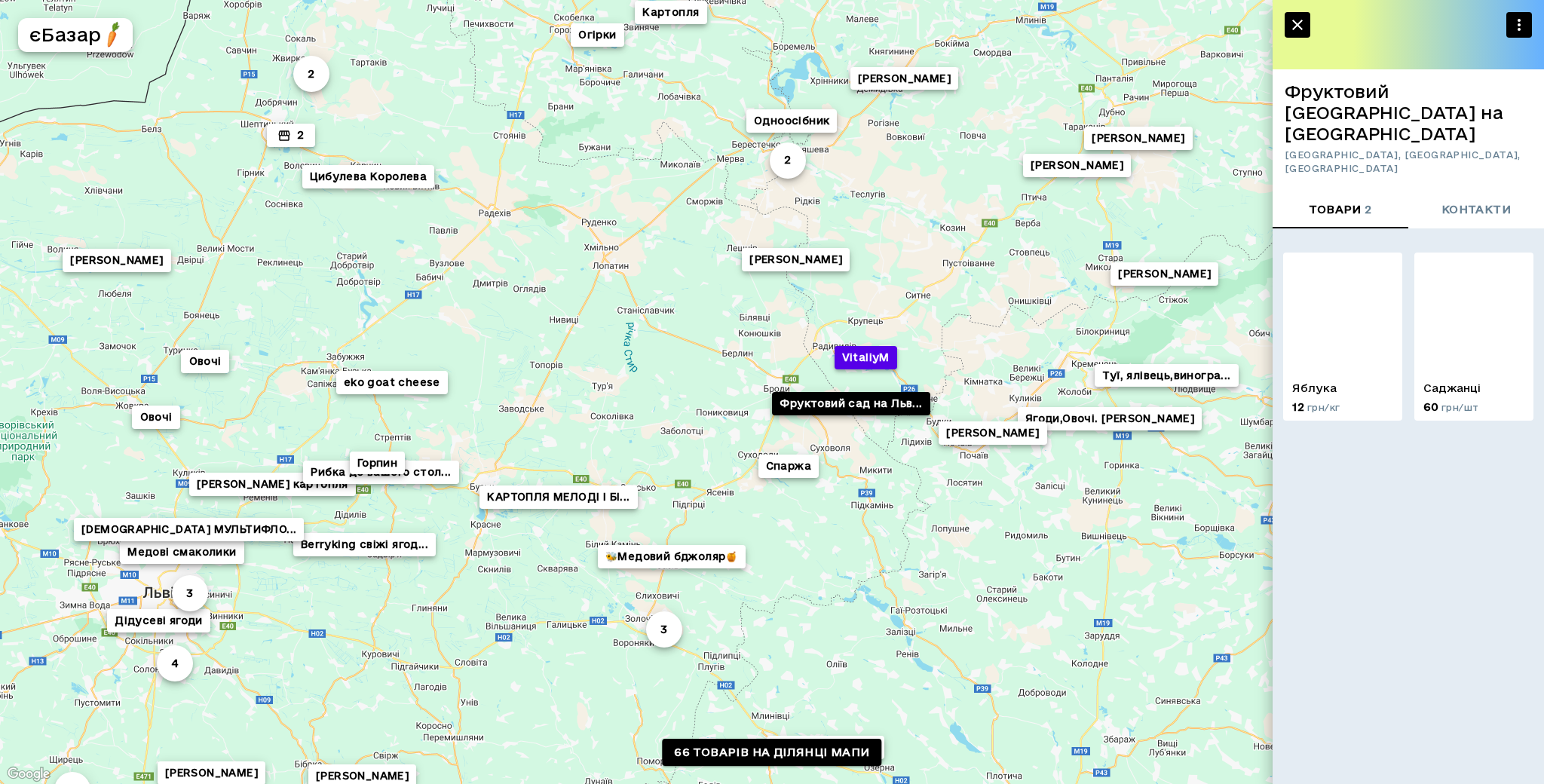
click at [863, 359] on button "VitaliyM" at bounding box center [866, 357] width 62 height 23
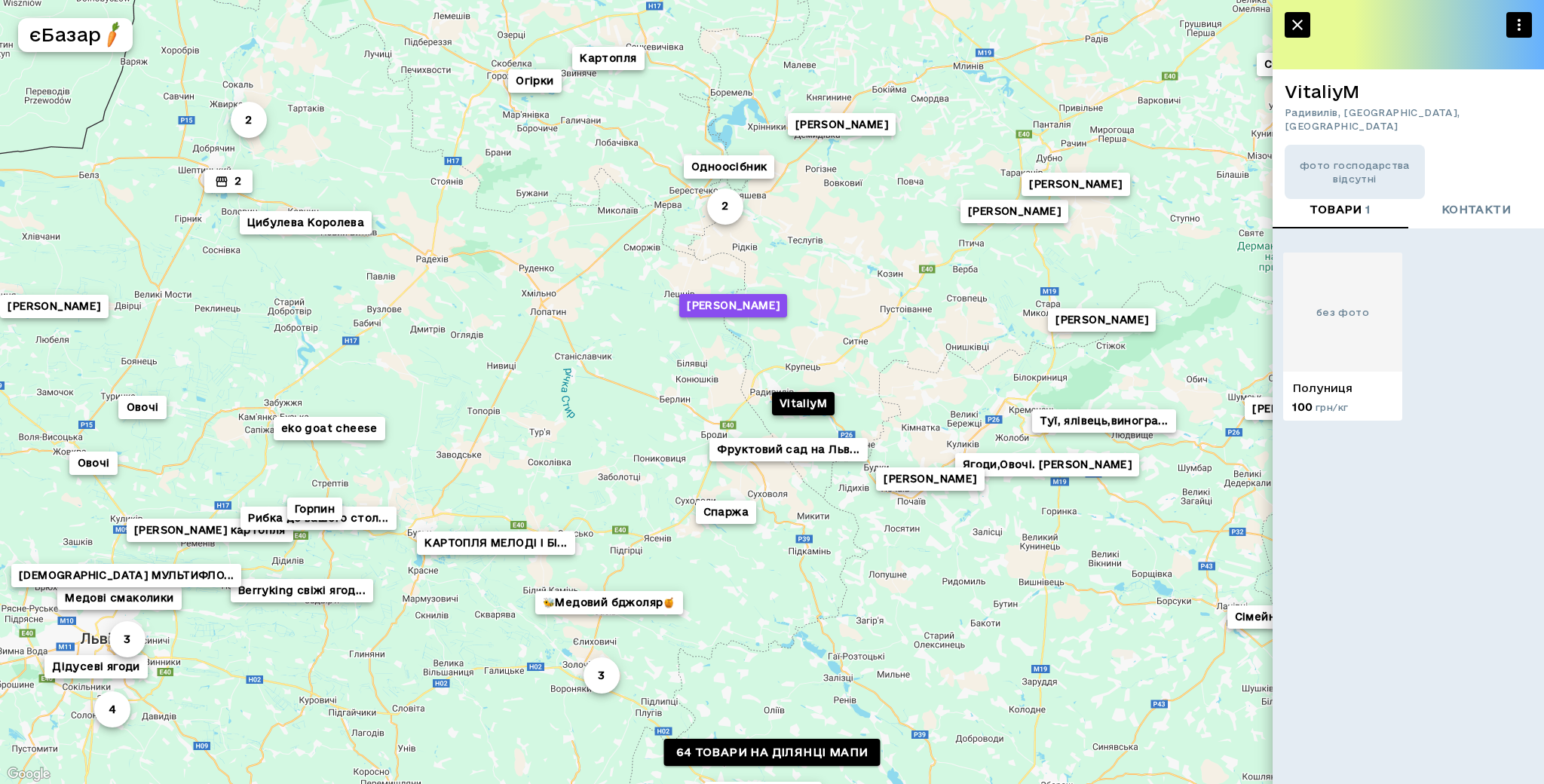
click at [736, 302] on button "[PERSON_NAME]" at bounding box center [732, 305] width 108 height 23
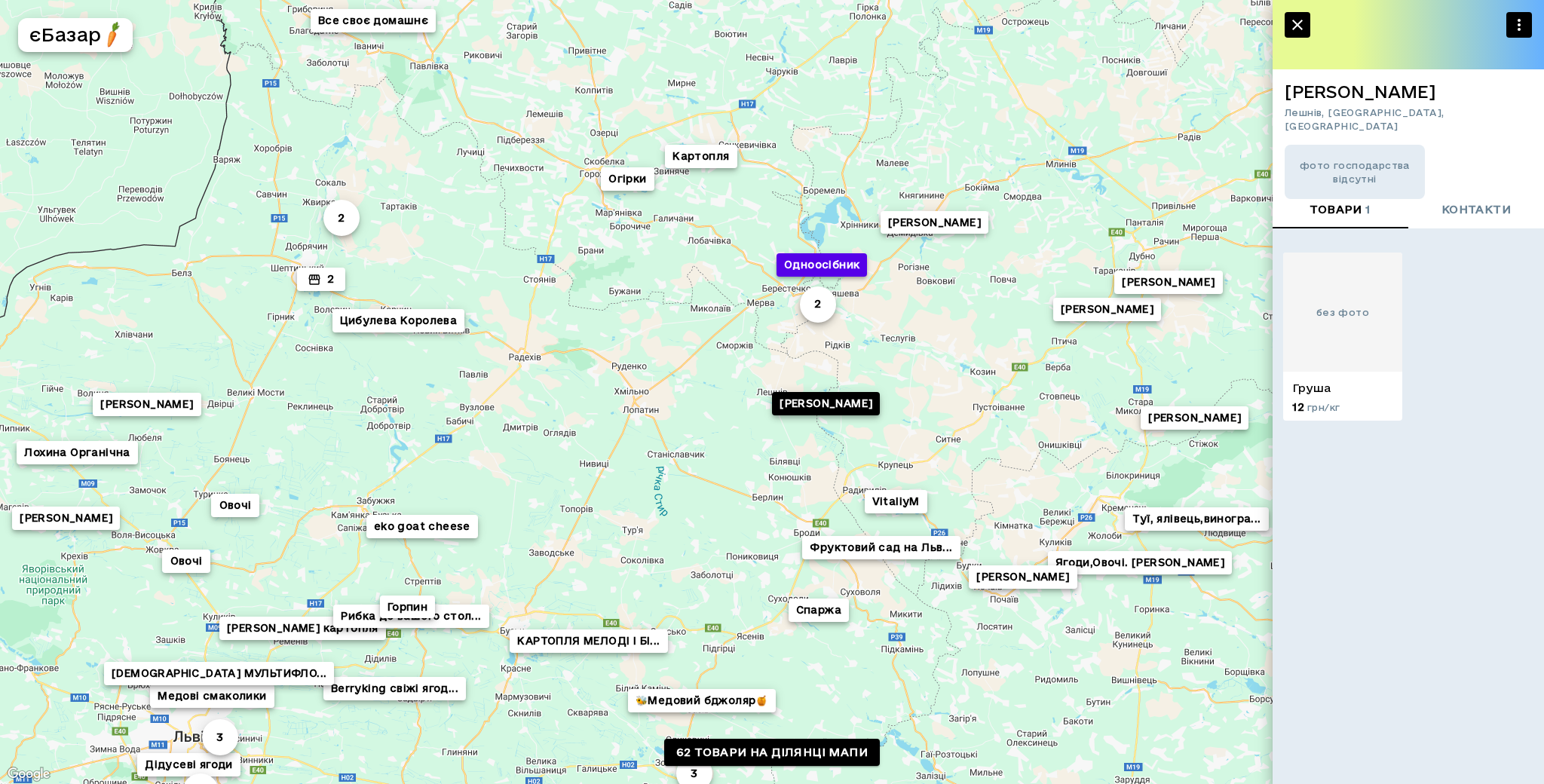
click at [800, 267] on button "Одноосібник" at bounding box center [821, 264] width 90 height 23
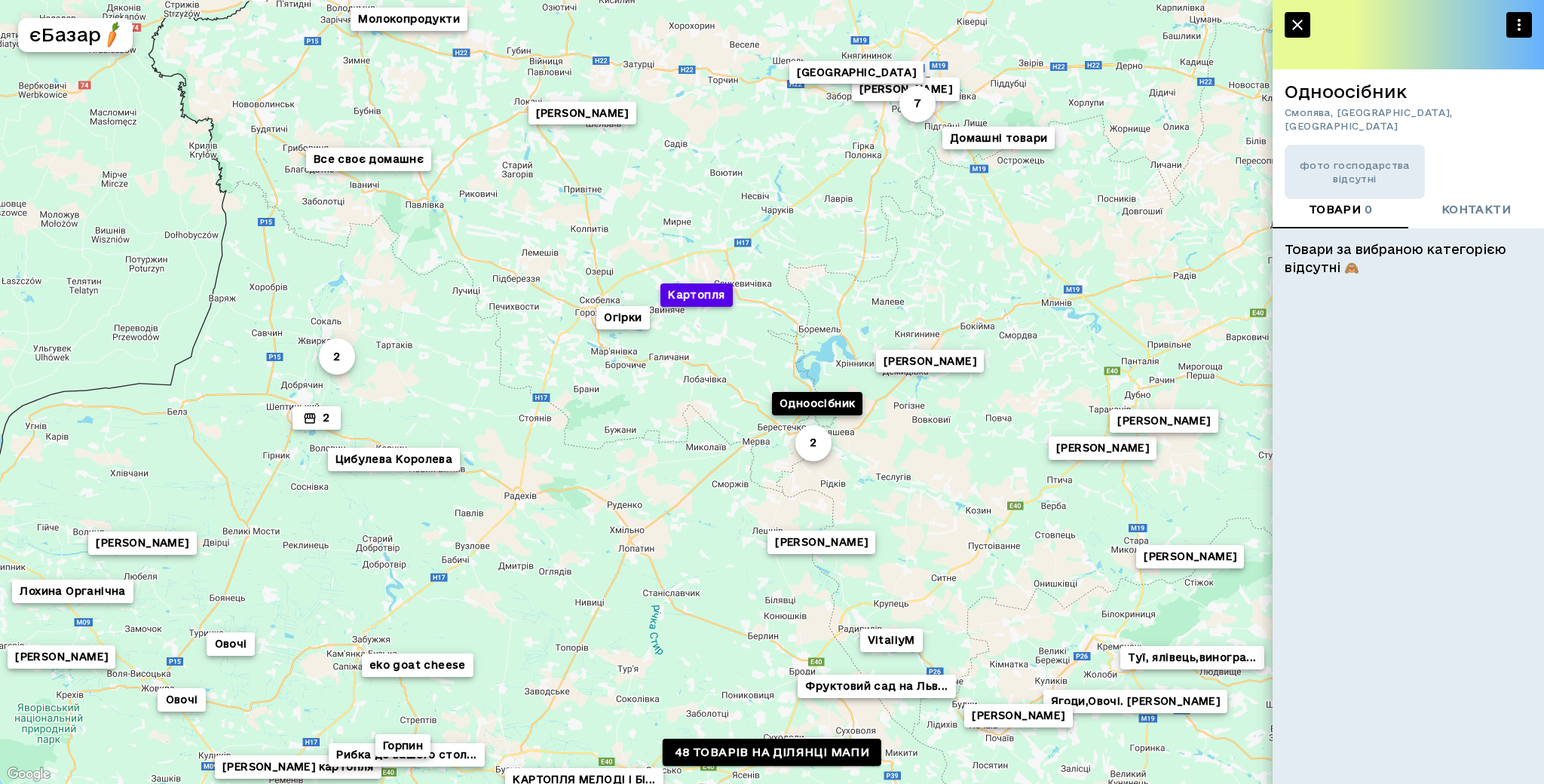
click at [678, 295] on button "Картопля" at bounding box center [697, 295] width 72 height 23
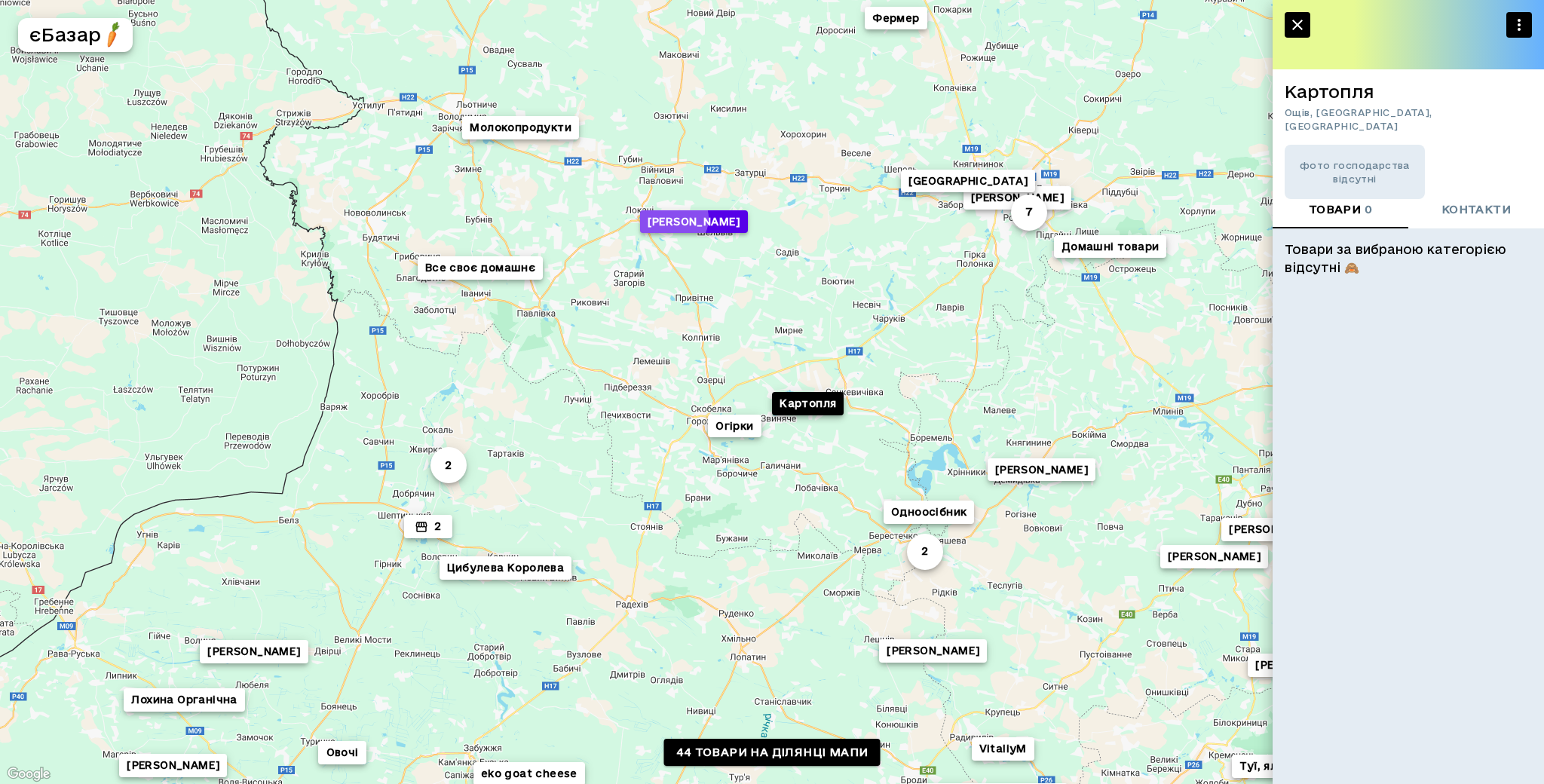
click at [673, 219] on button "[PERSON_NAME]" at bounding box center [693, 221] width 108 height 23
